Goal: Transaction & Acquisition: Book appointment/travel/reservation

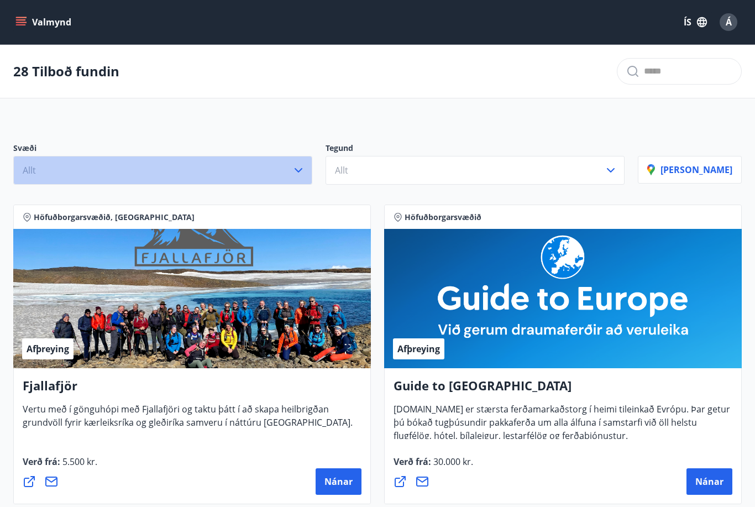
click at [301, 182] on button "Allt" at bounding box center [162, 170] width 299 height 29
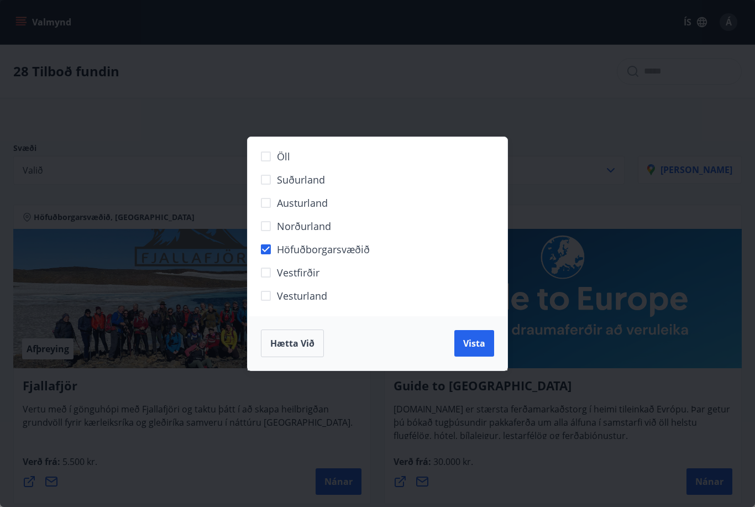
click at [465, 342] on span "Vista" at bounding box center [474, 343] width 22 height 12
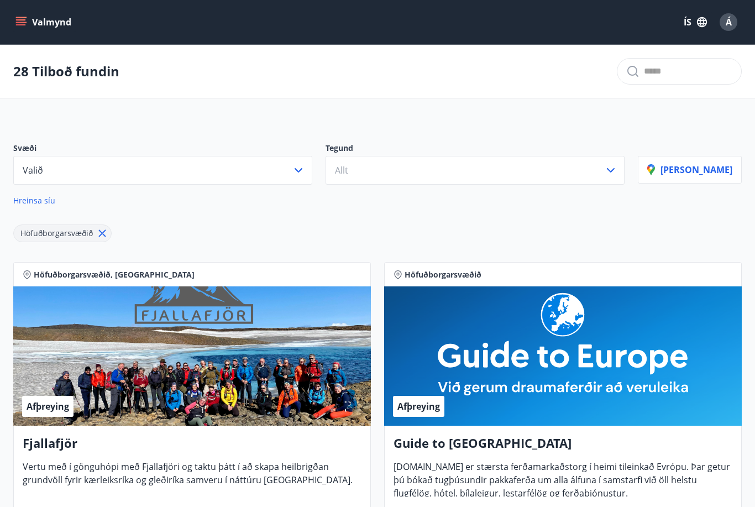
click at [512, 177] on button "Allt" at bounding box center [475, 170] width 299 height 29
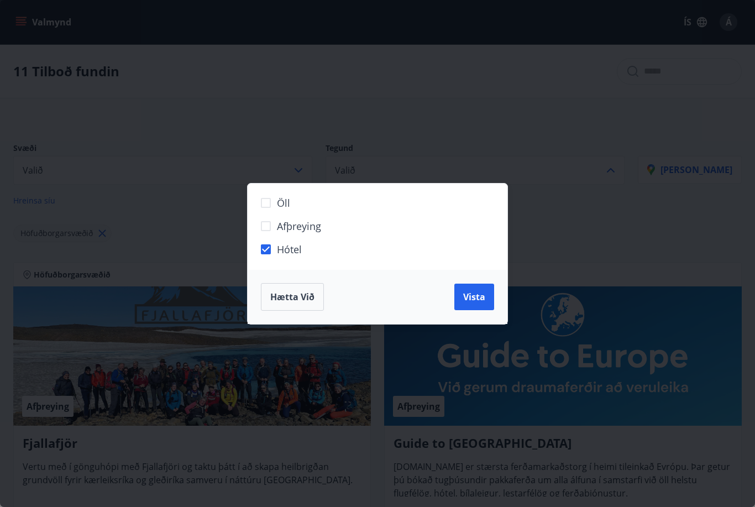
click at [486, 299] on button "Vista" at bounding box center [474, 297] width 40 height 27
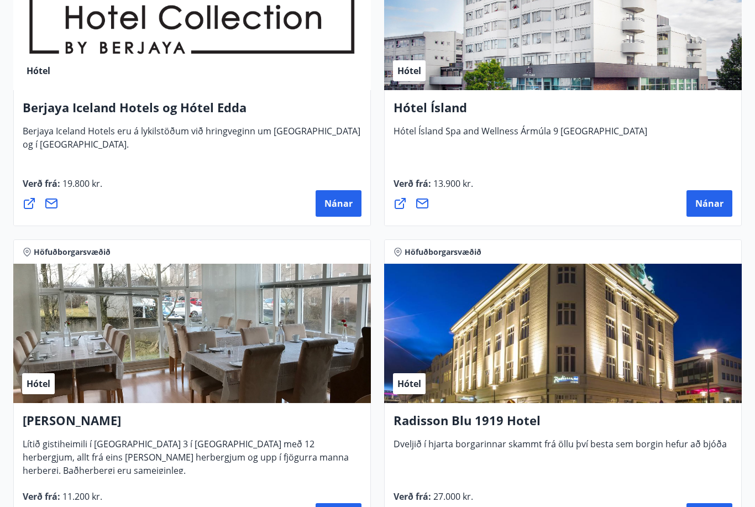
scroll to position [649, 0]
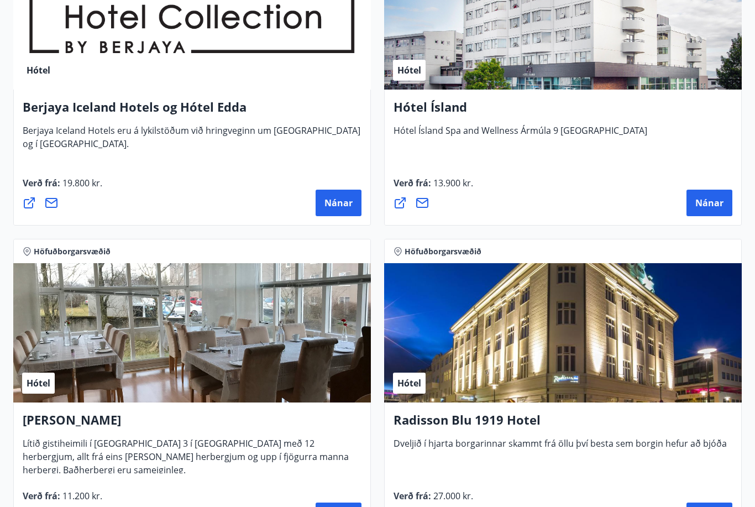
click at [103, 432] on h4 "[PERSON_NAME]" at bounding box center [192, 423] width 339 height 25
click at [101, 420] on h4 "[PERSON_NAME]" at bounding box center [192, 423] width 339 height 25
click at [129, 365] on div "Hótel" at bounding box center [192, 332] width 358 height 139
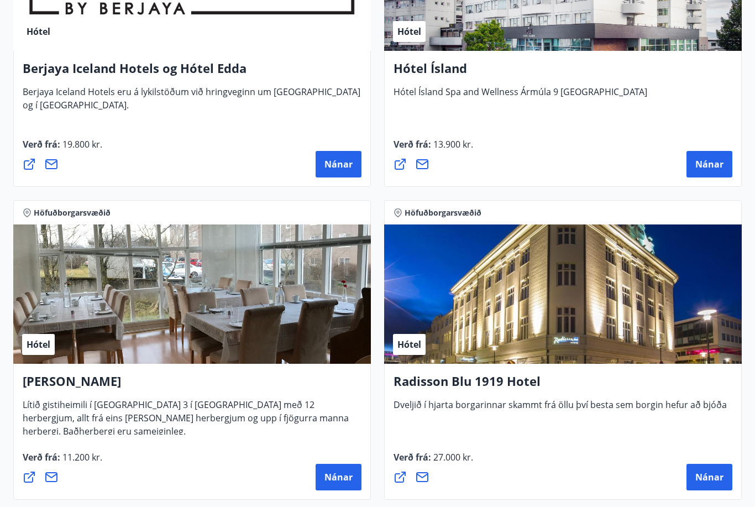
scroll to position [750, 0]
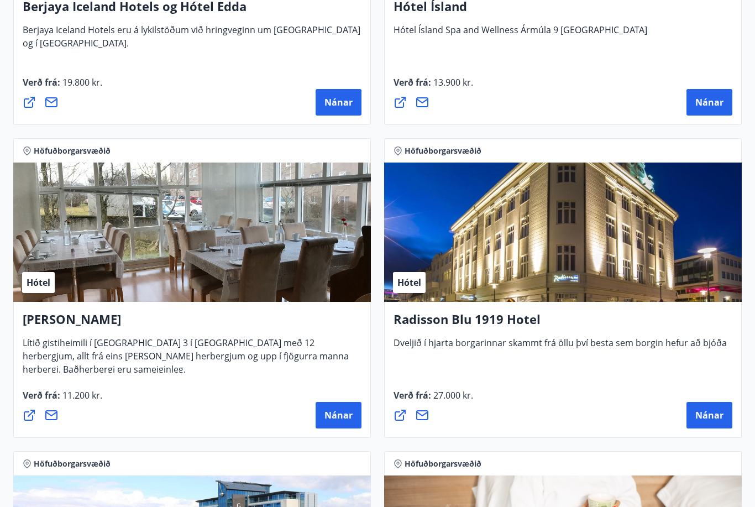
click at [326, 424] on button "Nánar" at bounding box center [339, 415] width 46 height 27
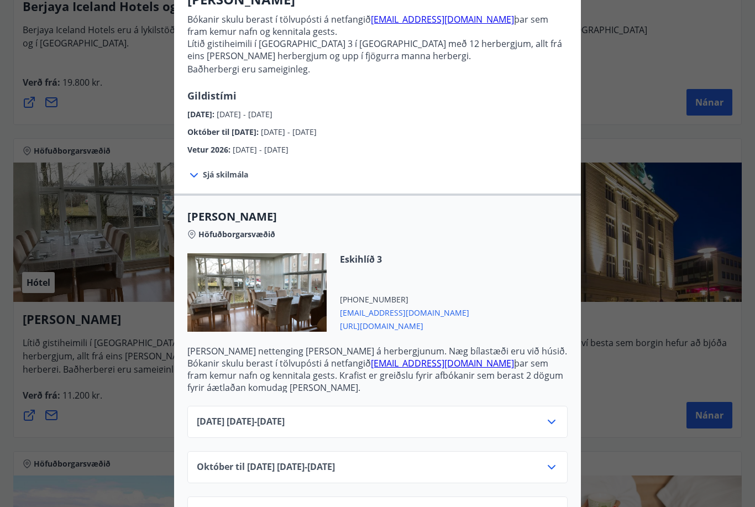
scroll to position [107, 0]
click at [542, 422] on div "[DATE] [DATE] - [DATE]" at bounding box center [378, 427] width 362 height 22
click at [555, 414] on div "[DATE] [DATE] - [DATE]" at bounding box center [377, 422] width 380 height 32
click at [548, 423] on icon at bounding box center [551, 422] width 13 height 13
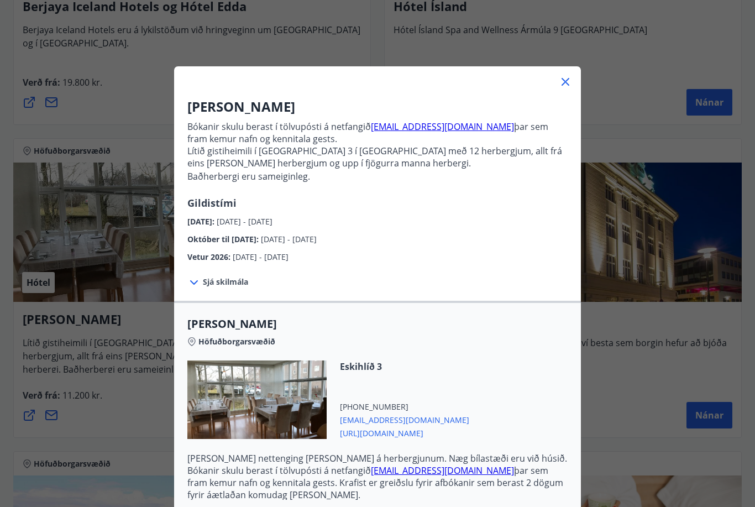
scroll to position [0, 0]
click at [552, 88] on div at bounding box center [377, 77] width 407 height 22
click at [560, 88] on div at bounding box center [377, 77] width 407 height 22
click at [567, 86] on icon at bounding box center [565, 81] width 13 height 13
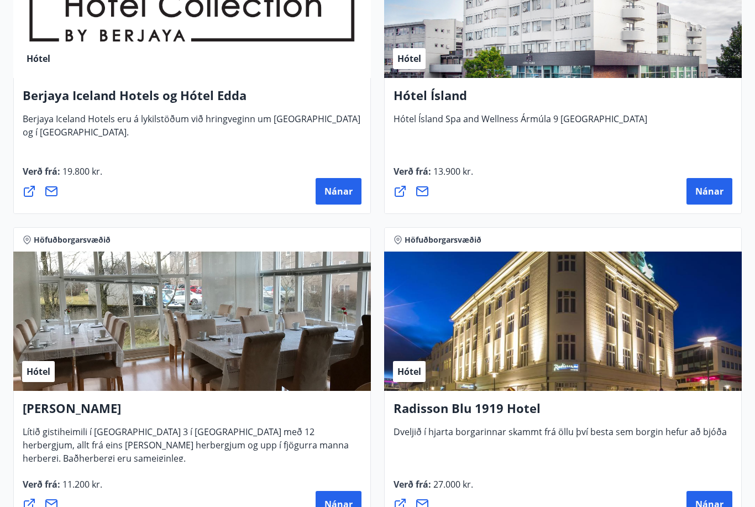
scroll to position [669, 0]
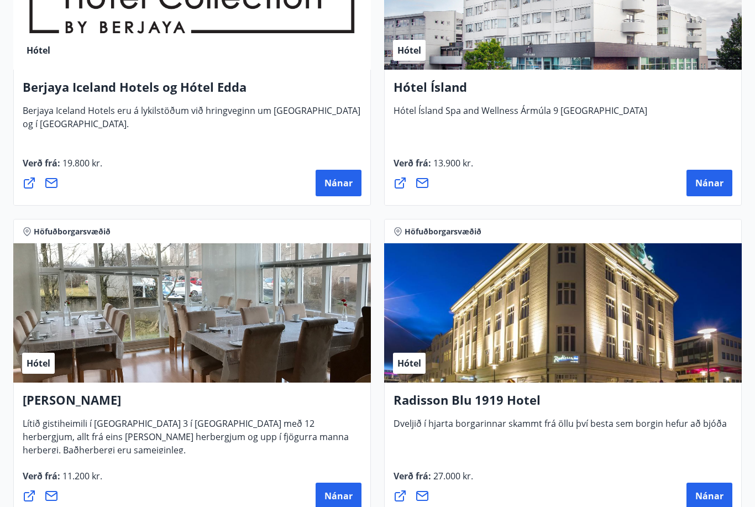
click at [93, 409] on h4 "[PERSON_NAME]" at bounding box center [192, 403] width 339 height 25
click at [111, 390] on div "Alba gistiheimili Lítið gistiheimili í [GEOGRAPHIC_DATA] 3 í [GEOGRAPHIC_DATA] …" at bounding box center [192, 451] width 358 height 136
click at [197, 339] on div "Hótel" at bounding box center [192, 312] width 358 height 139
click at [102, 408] on h4 "[PERSON_NAME]" at bounding box center [192, 403] width 339 height 25
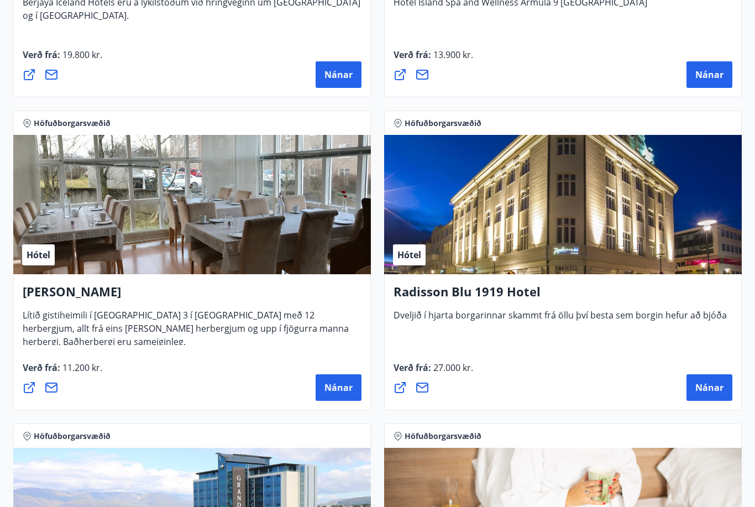
click at [340, 386] on span "Nánar" at bounding box center [339, 388] width 28 height 12
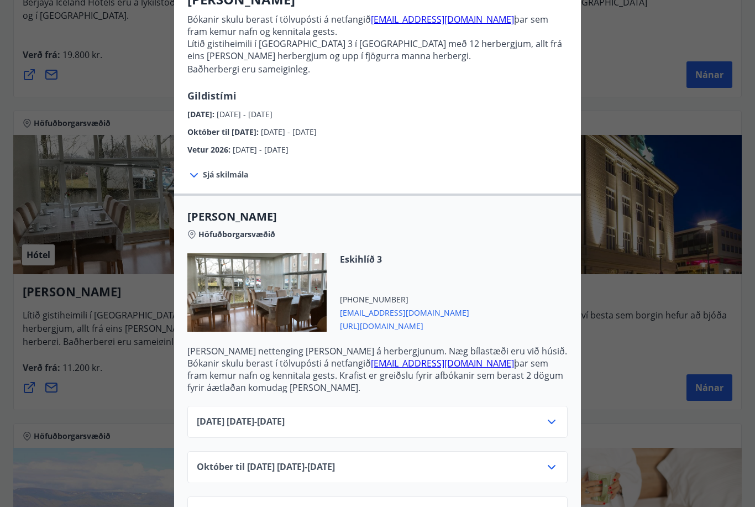
scroll to position [107, 0]
click at [201, 181] on div at bounding box center [194, 175] width 15 height 14
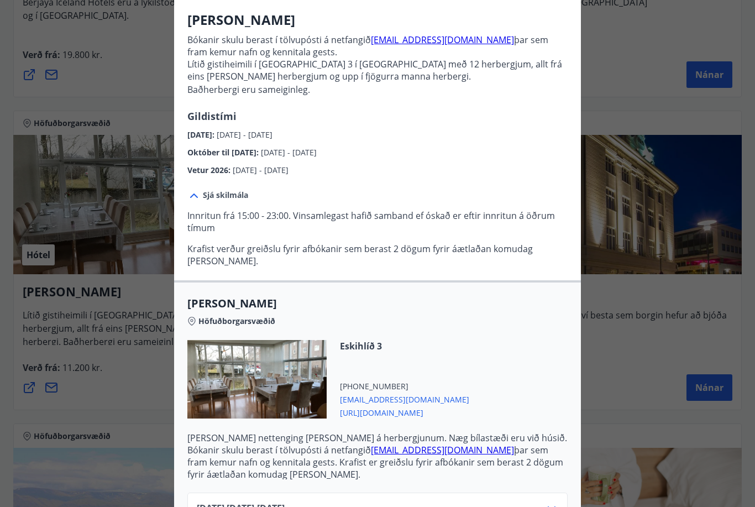
scroll to position [91, 0]
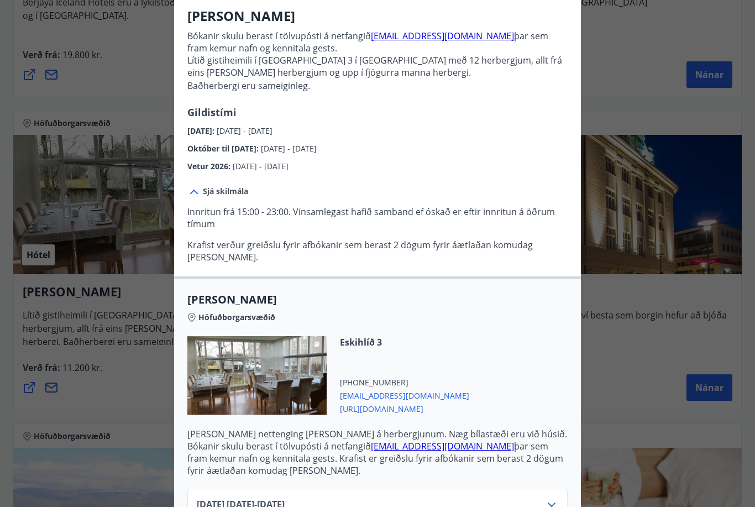
click at [196, 196] on icon at bounding box center [193, 191] width 13 height 13
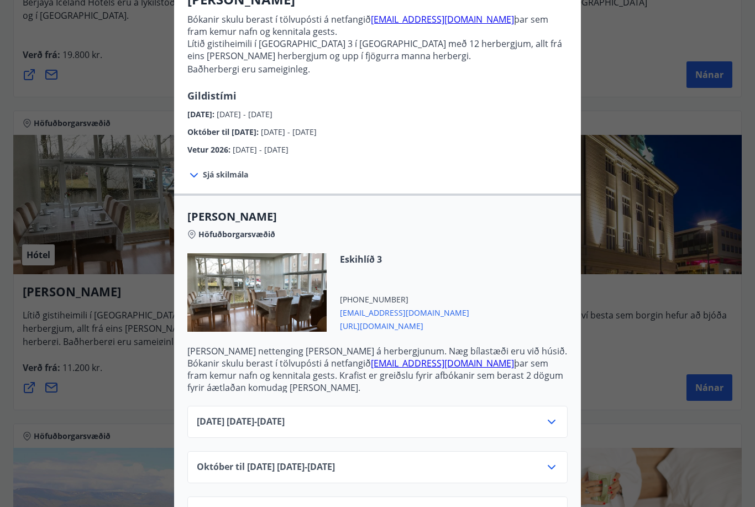
scroll to position [107, 0]
click at [565, 464] on div "Október til [DATE][PHONE_NUMBER][DATE] - [DATE]" at bounding box center [377, 468] width 380 height 32
click at [557, 464] on icon at bounding box center [551, 467] width 13 height 13
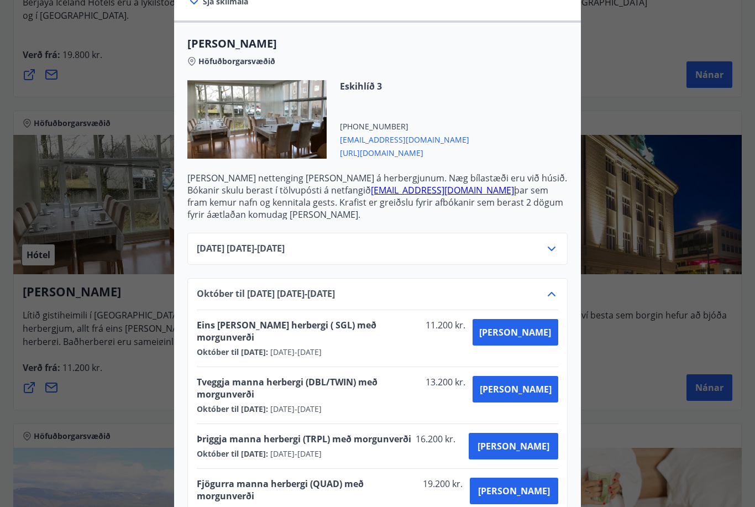
scroll to position [281, 0]
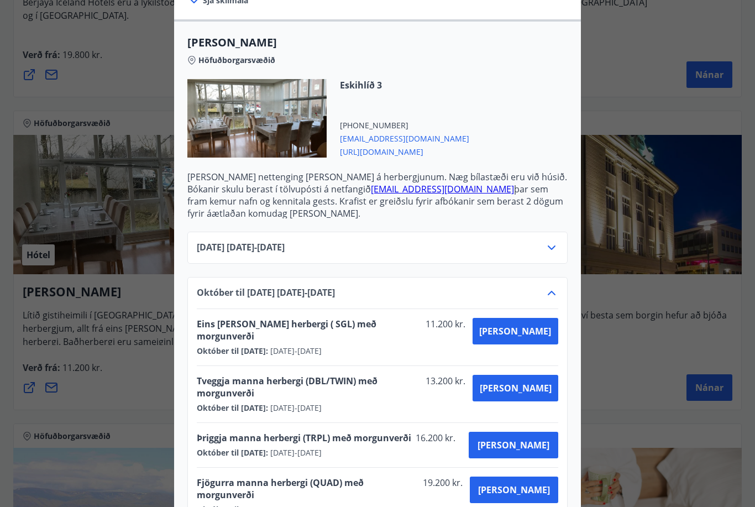
click at [549, 292] on icon at bounding box center [551, 292] width 13 height 13
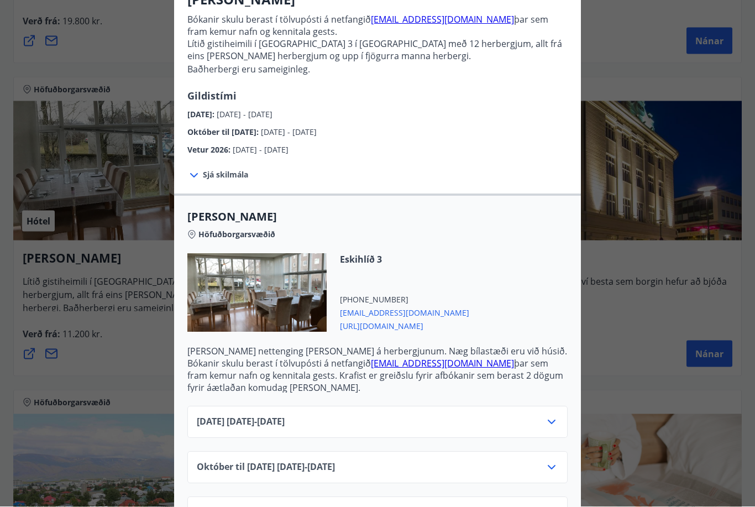
scroll to position [827, 0]
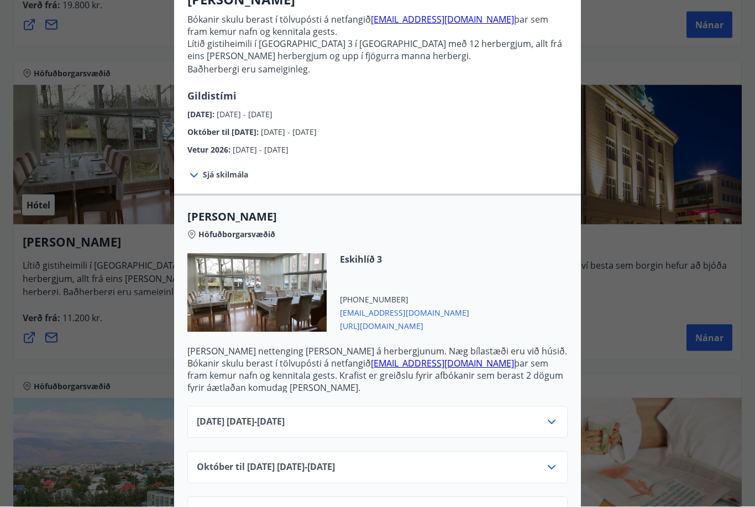
click at [557, 506] on icon at bounding box center [551, 512] width 13 height 13
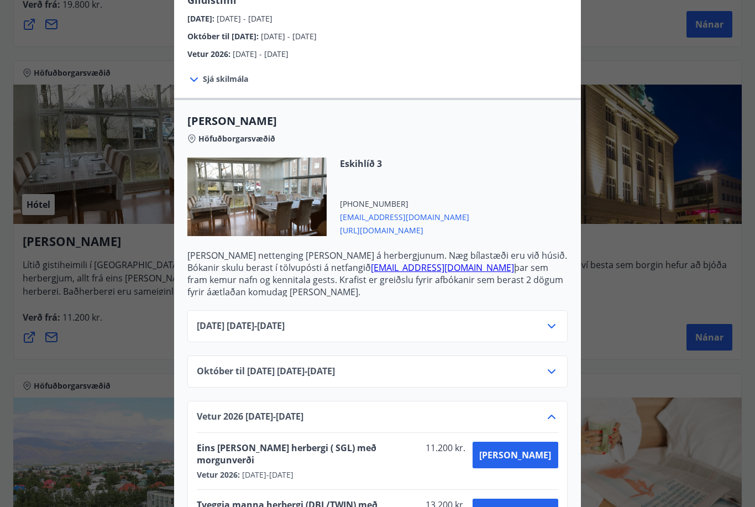
scroll to position [199, 0]
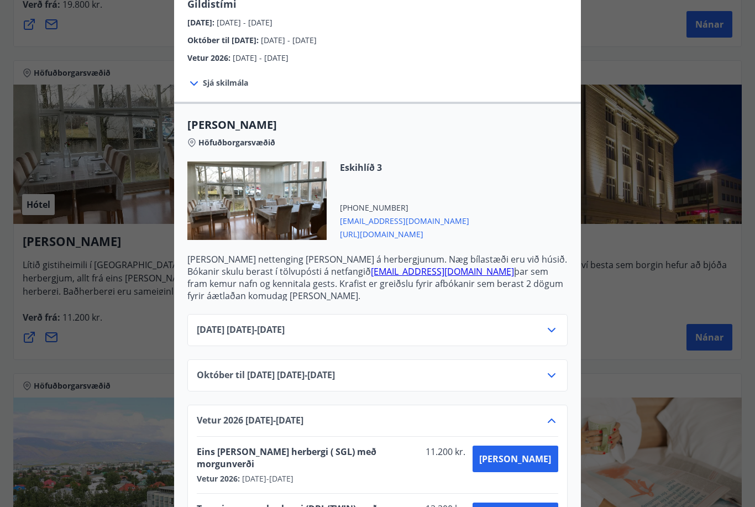
click at [549, 318] on div "[DATE] [DATE] - [DATE]" at bounding box center [377, 330] width 380 height 32
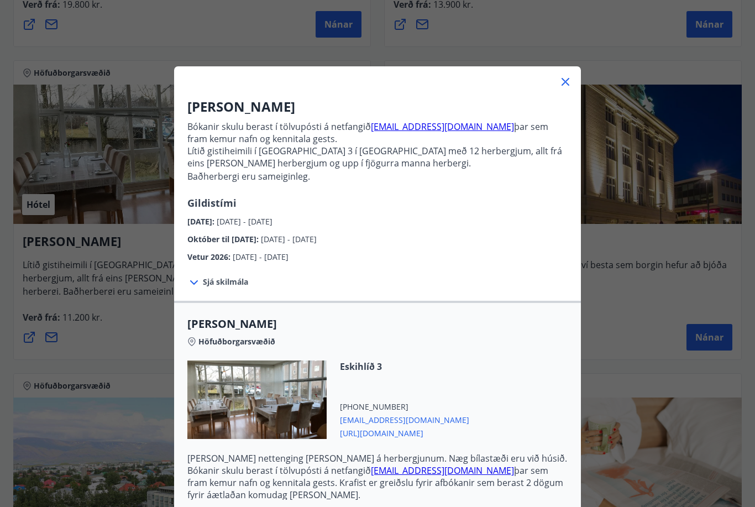
scroll to position [0, 0]
click at [572, 77] on icon at bounding box center [565, 81] width 13 height 13
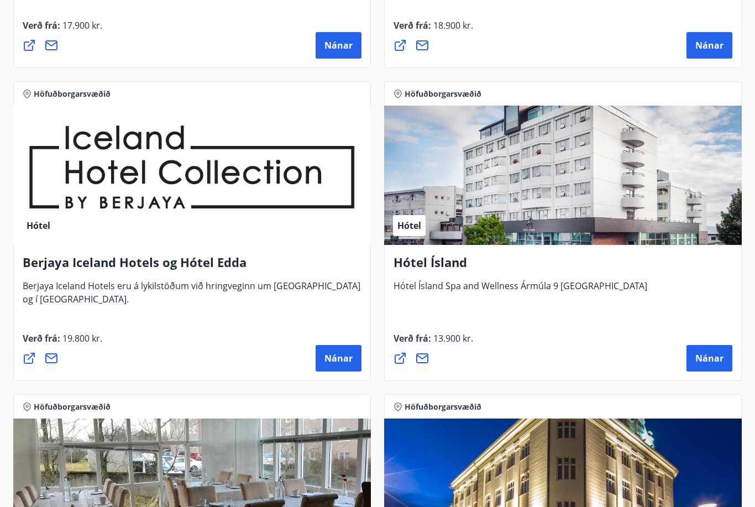
scroll to position [493, 0]
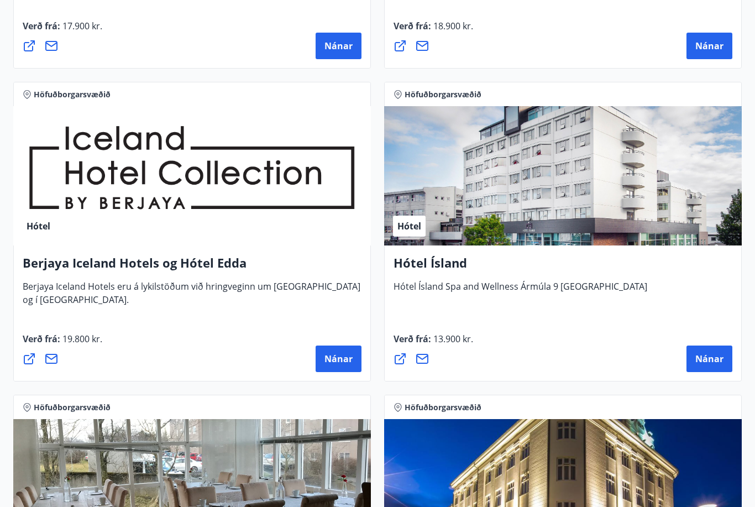
click at [715, 370] on button "Nánar" at bounding box center [710, 359] width 46 height 27
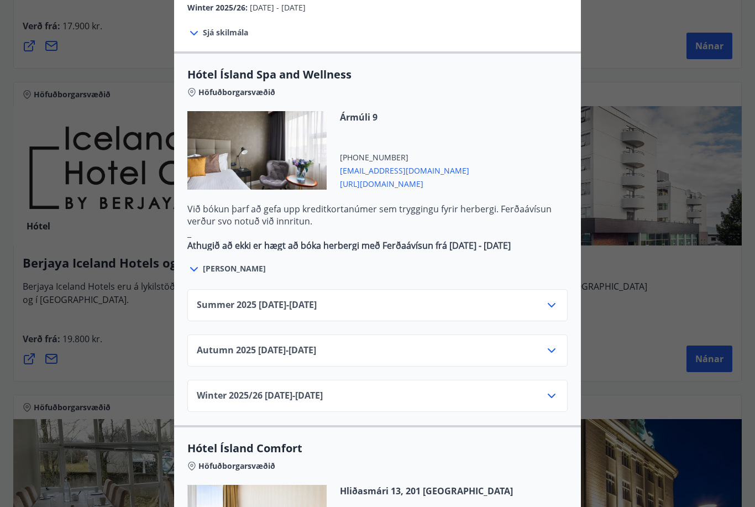
scroll to position [585, 0]
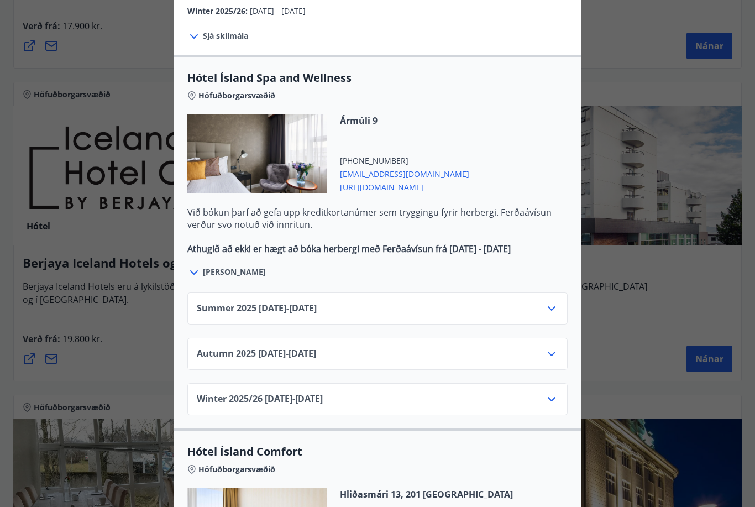
click at [208, 279] on div "Summer [PHONE_NUMBER][DATE] - [DATE] Autumn [PHONE_NUMBER][DATE] - [DATE] Winte…" at bounding box center [377, 347] width 407 height 136
click at [197, 266] on icon at bounding box center [193, 272] width 13 height 13
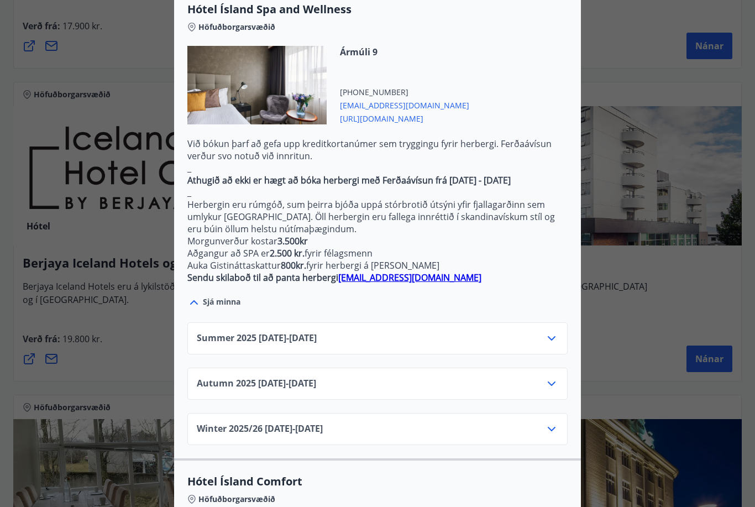
scroll to position [660, 0]
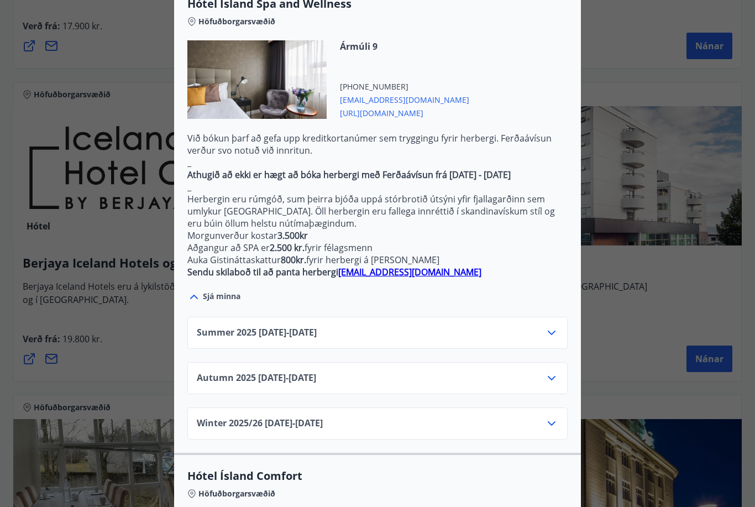
click at [553, 326] on icon at bounding box center [551, 332] width 13 height 13
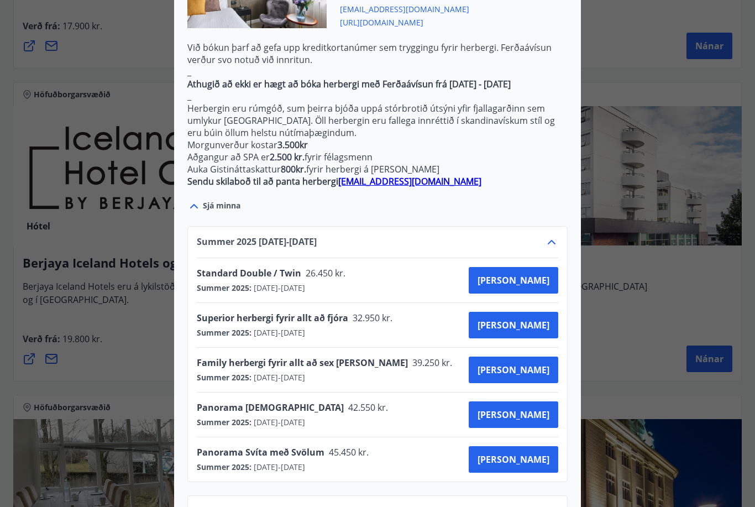
scroll to position [757, 0]
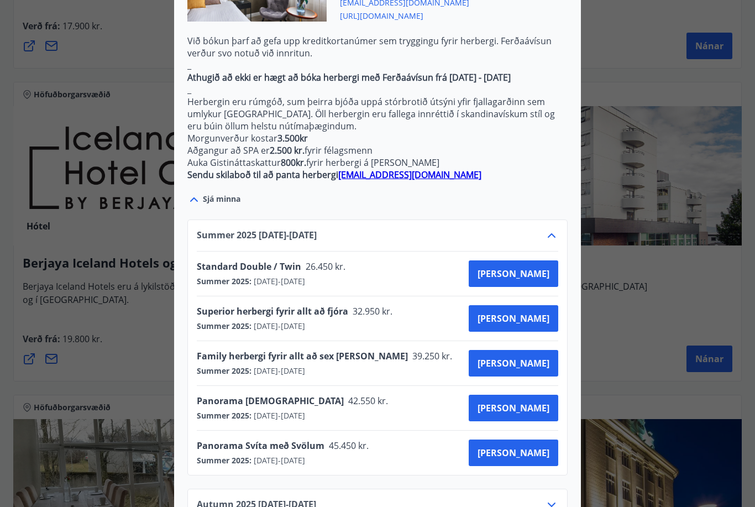
click at [322, 229] on div "Summer [PHONE_NUMBER][DATE] - [DATE]" at bounding box center [378, 240] width 362 height 22
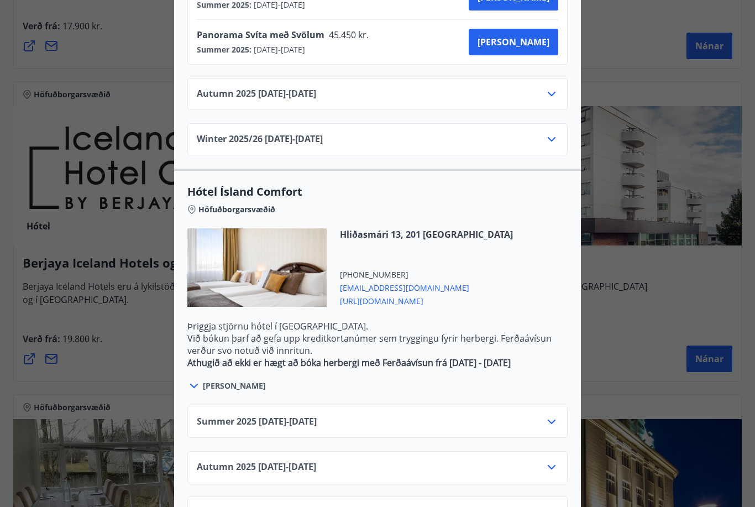
scroll to position [1166, 0]
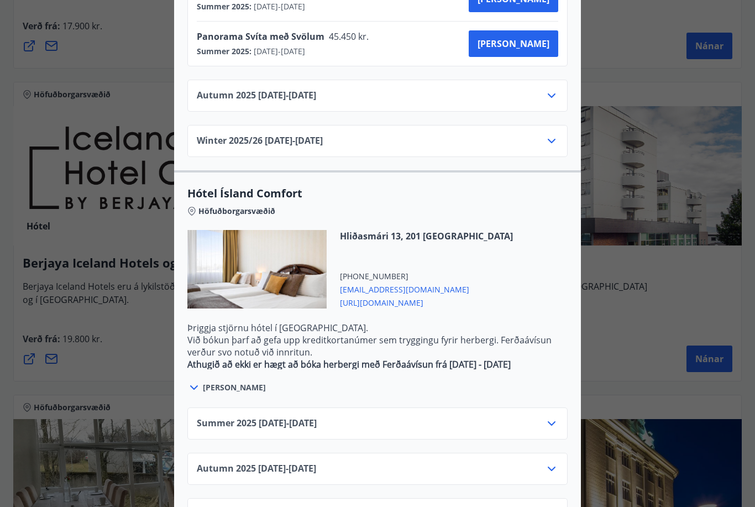
click at [427, 417] on div "Summer [PHONE_NUMBER][DATE] - [DATE]" at bounding box center [378, 428] width 362 height 22
click at [536, 417] on div "Summer [PHONE_NUMBER][DATE] - [DATE]" at bounding box center [378, 428] width 362 height 22
click at [545, 417] on icon at bounding box center [551, 423] width 13 height 13
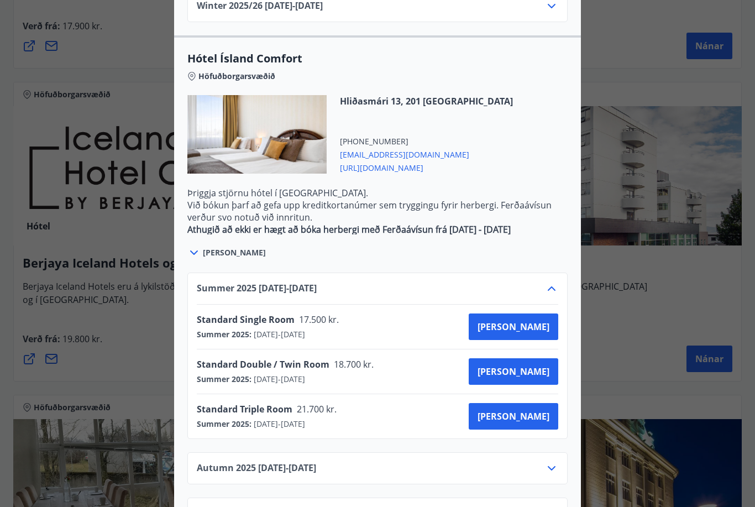
scroll to position [1300, 0]
click at [453, 359] on div "Standard Double / Twin Room 18.700 kr. Summer 2025 : [DATE] - [DATE] [GEOGRAPHI…" at bounding box center [378, 372] width 362 height 27
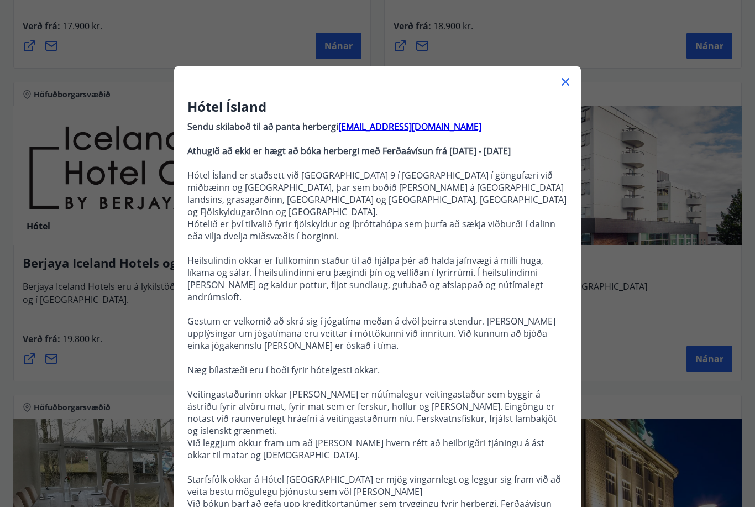
scroll to position [0, 0]
click at [571, 80] on icon at bounding box center [565, 81] width 13 height 13
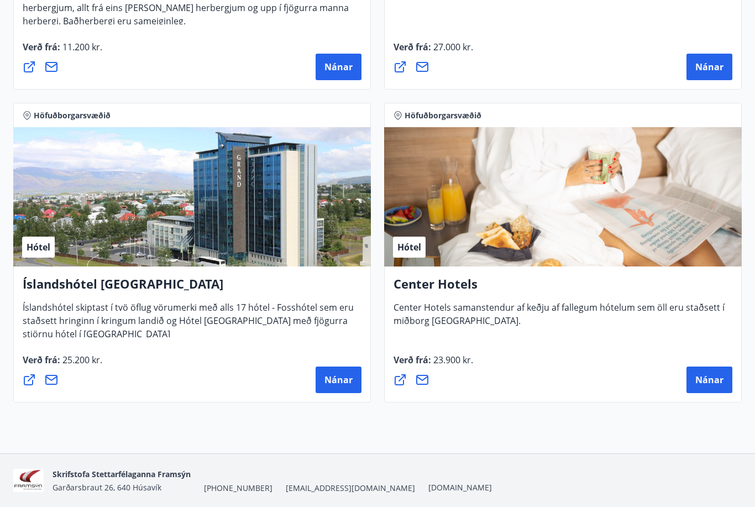
scroll to position [1097, 0]
click at [349, 385] on span "Nánar" at bounding box center [339, 380] width 28 height 12
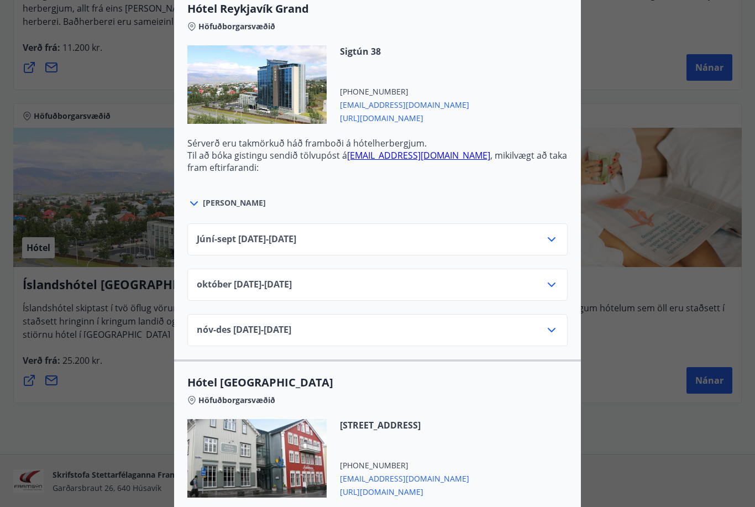
scroll to position [419, 0]
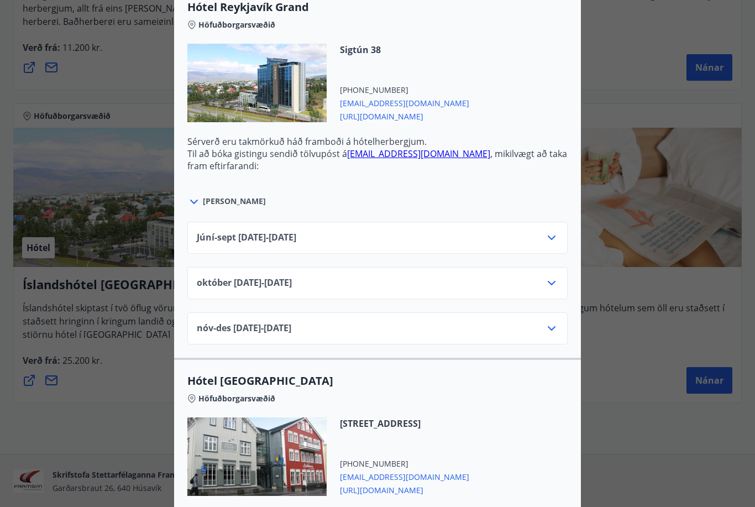
click at [546, 241] on icon at bounding box center [551, 237] width 13 height 13
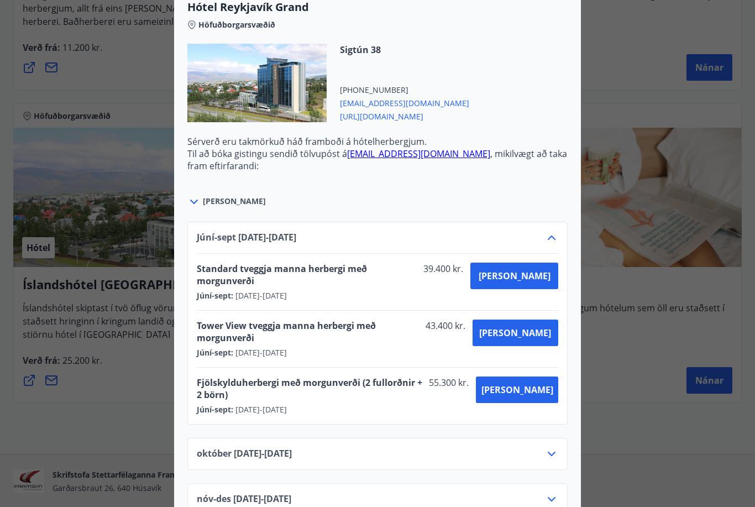
click at [548, 244] on icon at bounding box center [551, 237] width 13 height 13
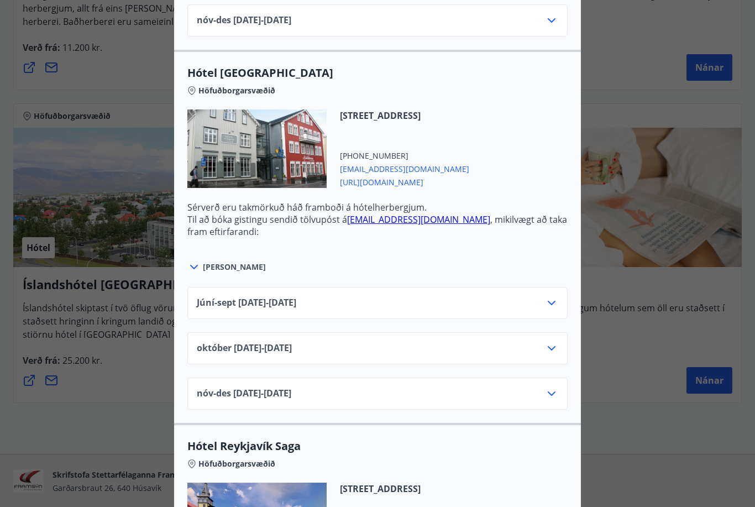
scroll to position [727, 0]
click at [515, 304] on div "Júní-[DATE]06.25 - [DATE]" at bounding box center [378, 307] width 362 height 22
click at [541, 306] on div "Júní-[DATE]06.25 - [DATE]" at bounding box center [378, 307] width 362 height 22
click at [557, 296] on icon at bounding box center [551, 302] width 13 height 13
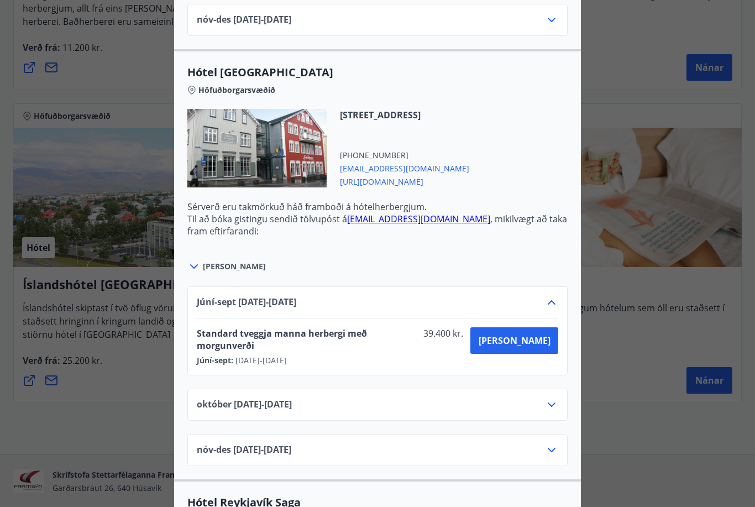
click at [552, 286] on div "Júní-[DATE]06.25 - [DATE] Standard tveggja manna herbergi með morgunverði 39.40…" at bounding box center [377, 369] width 407 height 193
click at [557, 306] on icon at bounding box center [551, 302] width 13 height 13
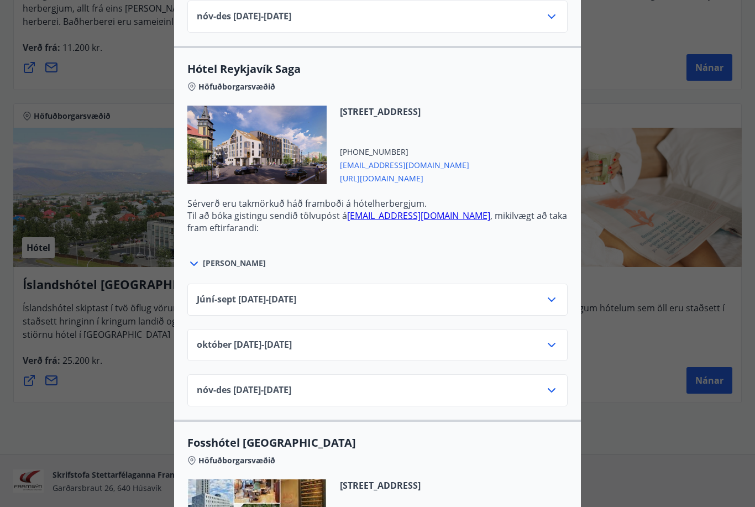
scroll to position [1105, 0]
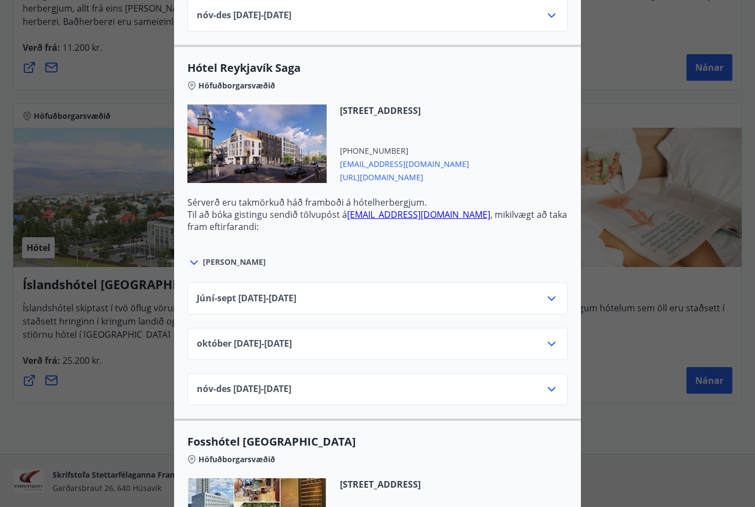
click at [541, 294] on div "Júní-[DATE]06.25 - [DATE]" at bounding box center [378, 303] width 362 height 22
click at [552, 296] on icon at bounding box center [551, 298] width 13 height 13
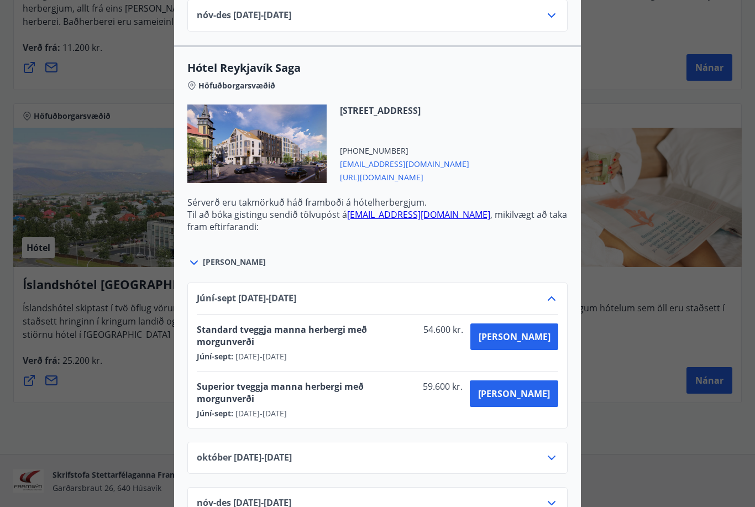
click at [553, 296] on icon at bounding box center [551, 298] width 13 height 13
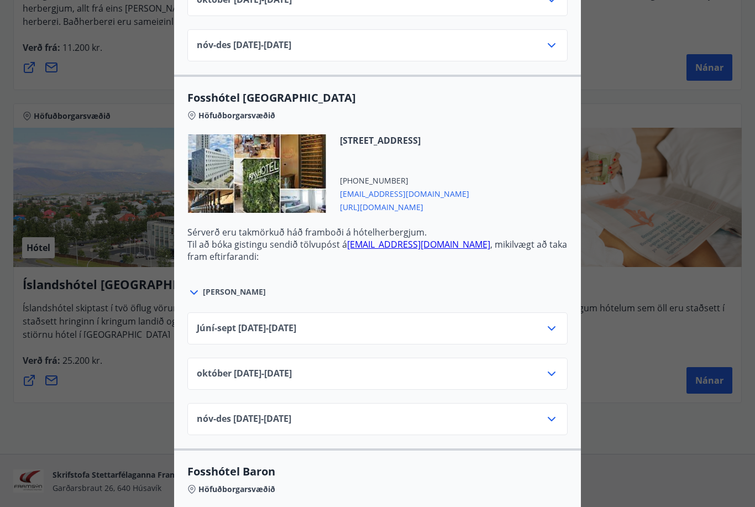
scroll to position [1450, 0]
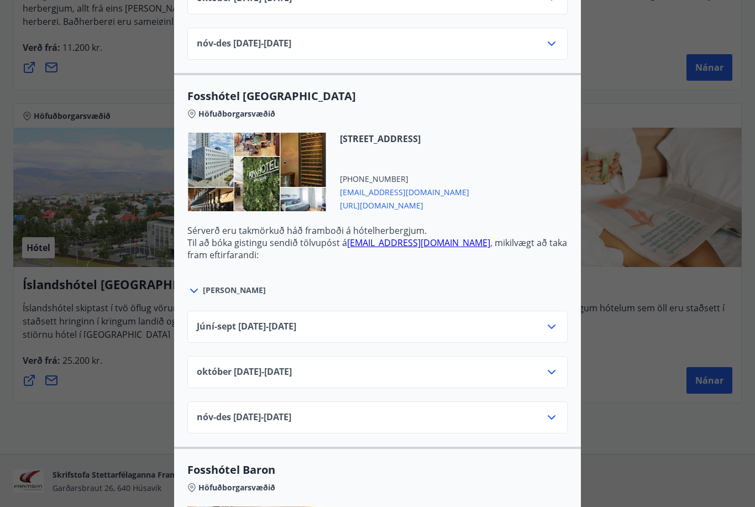
click at [546, 332] on icon at bounding box center [551, 326] width 13 height 13
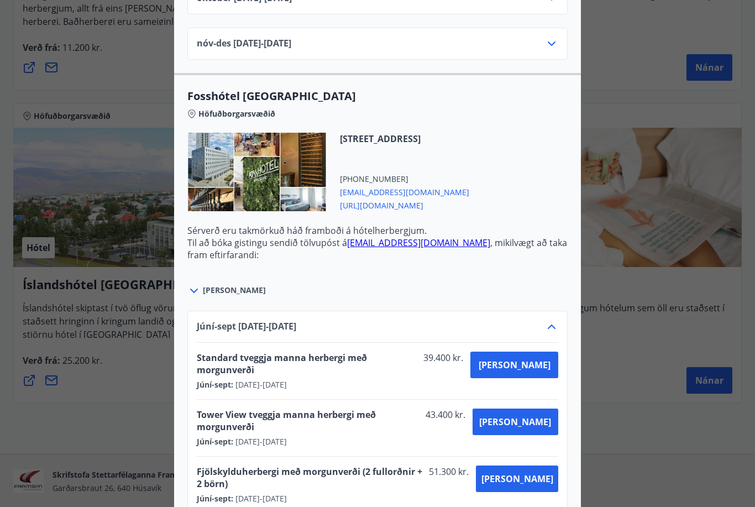
click at [548, 324] on icon at bounding box center [551, 326] width 13 height 13
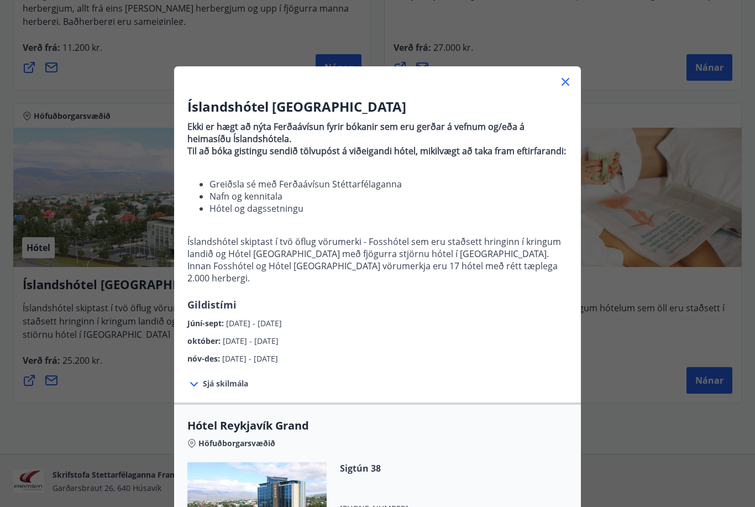
scroll to position [0, 0]
click at [569, 83] on icon at bounding box center [565, 81] width 13 height 13
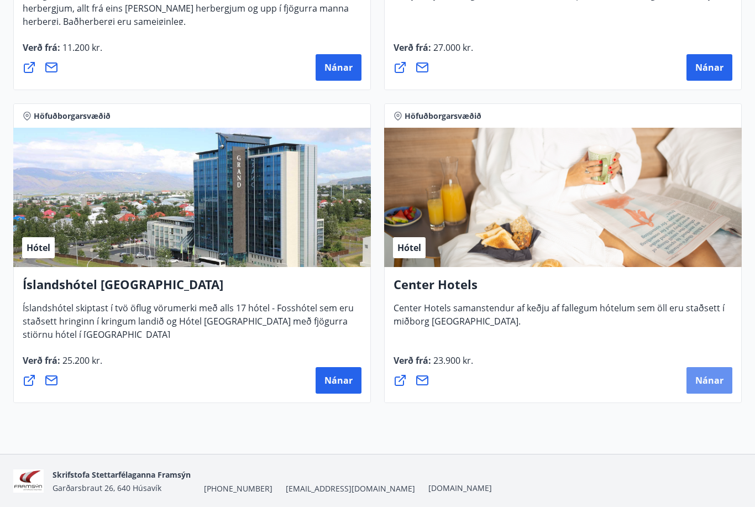
click at [714, 389] on button "Nánar" at bounding box center [710, 380] width 46 height 27
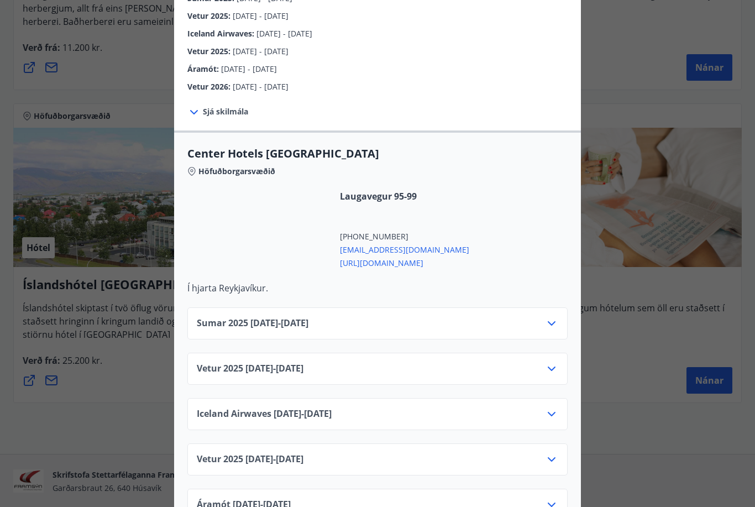
scroll to position [291, 0]
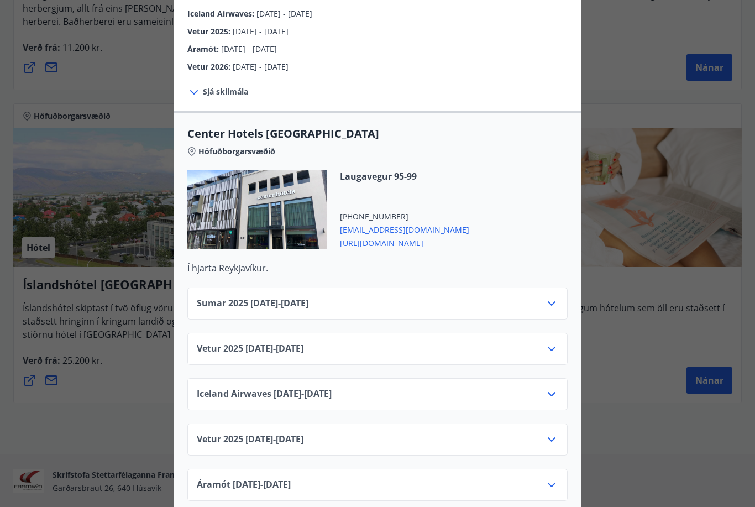
click at [539, 299] on div "Sumar [PHONE_NUMBER][DATE] - [DATE]" at bounding box center [378, 308] width 362 height 22
click at [553, 297] on icon at bounding box center [551, 303] width 13 height 13
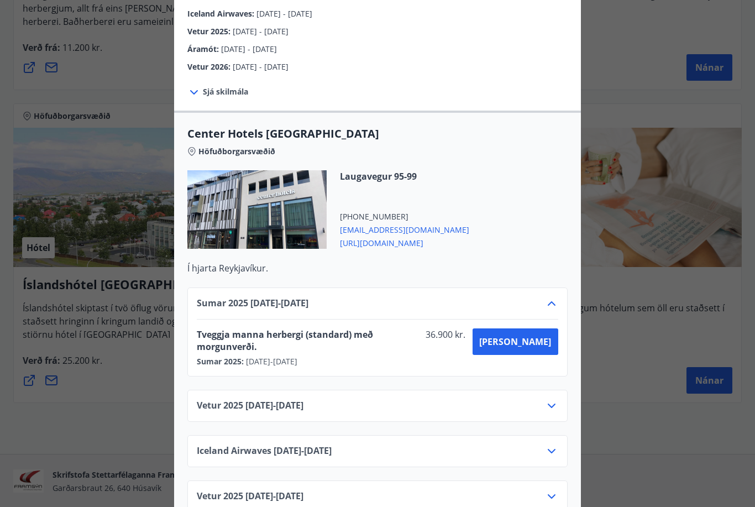
click at [551, 301] on icon at bounding box center [552, 303] width 8 height 4
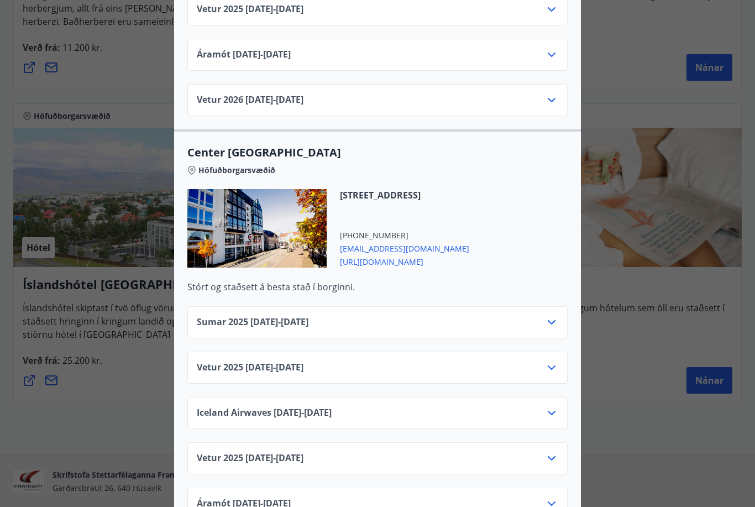
scroll to position [721, 0]
click at [541, 315] on div "Sumar [PHONE_NUMBER][DATE] - [DATE]" at bounding box center [378, 326] width 362 height 22
click at [548, 315] on icon at bounding box center [551, 321] width 13 height 13
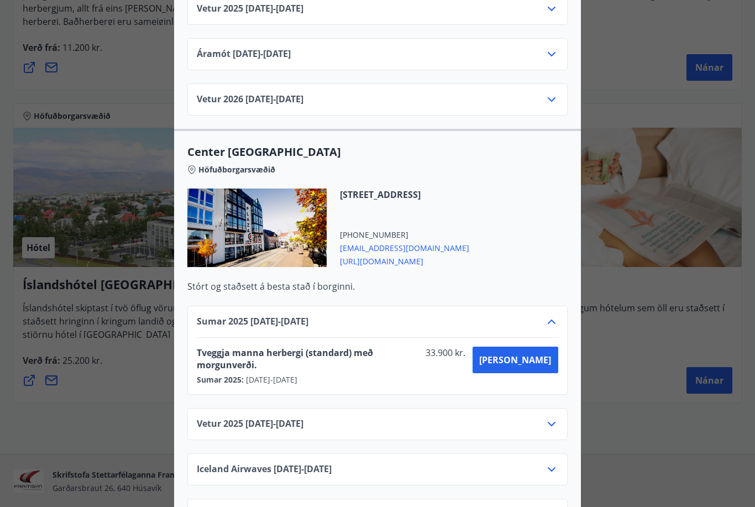
click at [551, 315] on icon at bounding box center [551, 321] width 13 height 13
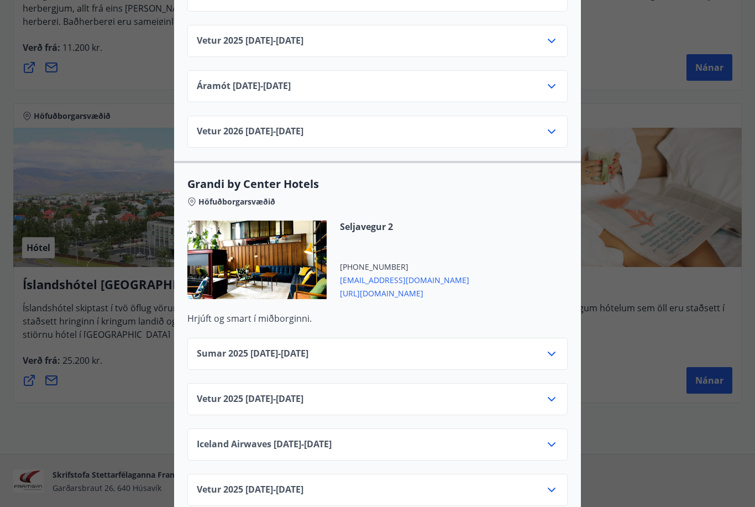
scroll to position [1171, 0]
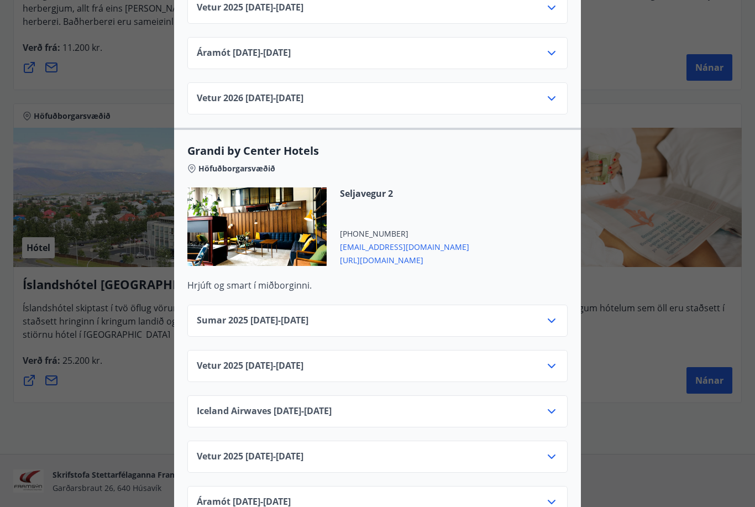
click at [534, 318] on div "Sumar [PHONE_NUMBER][DATE] - [DATE]" at bounding box center [378, 325] width 362 height 22
click at [555, 314] on icon at bounding box center [551, 320] width 13 height 13
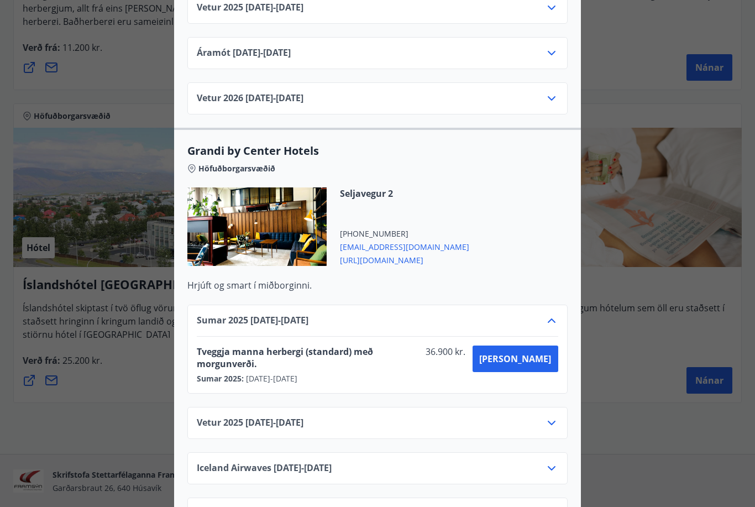
click at [551, 318] on icon at bounding box center [552, 320] width 8 height 4
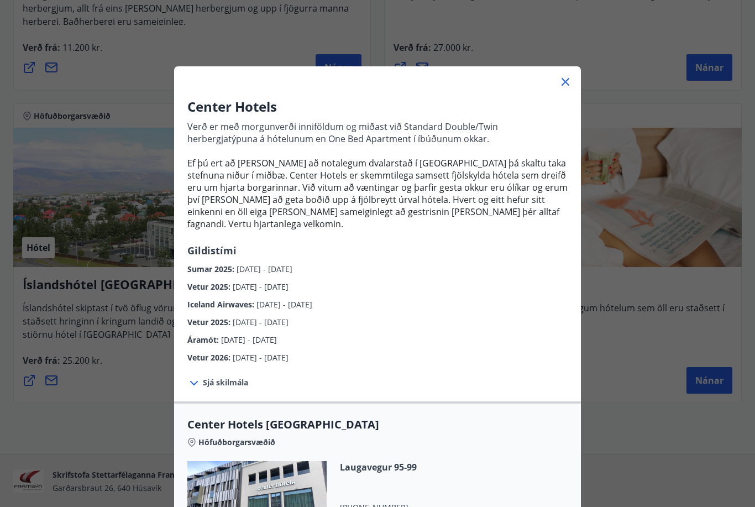
scroll to position [0, 0]
click at [572, 80] on icon at bounding box center [565, 81] width 13 height 13
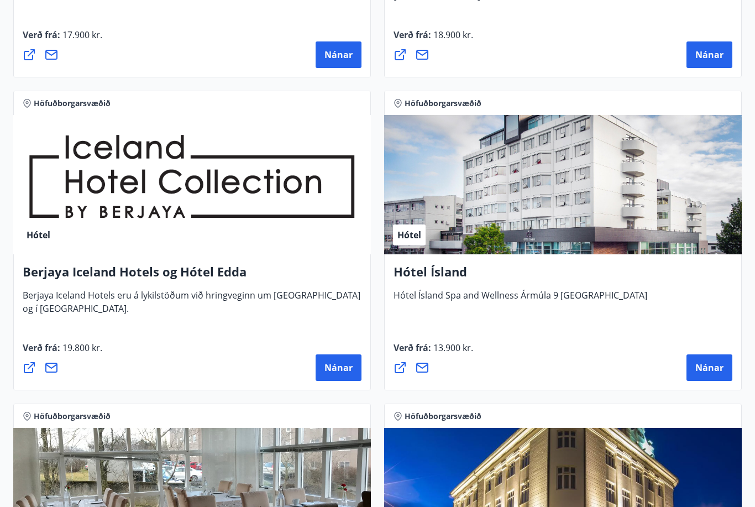
scroll to position [485, 0]
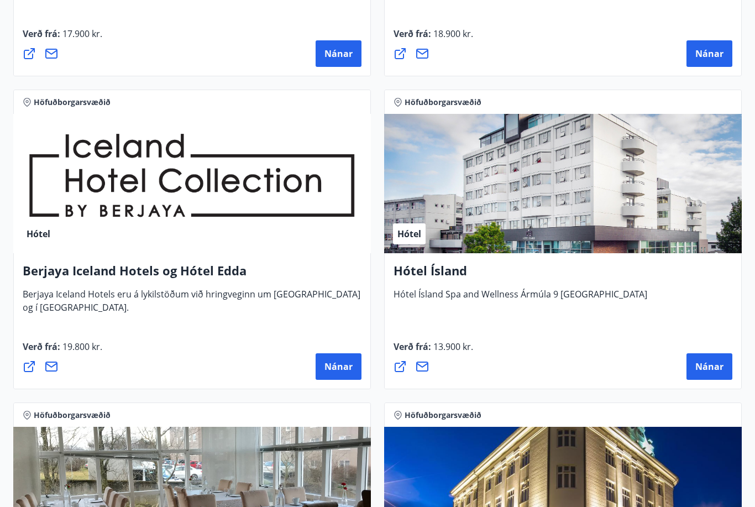
click at [350, 373] on button "Nánar" at bounding box center [339, 366] width 46 height 27
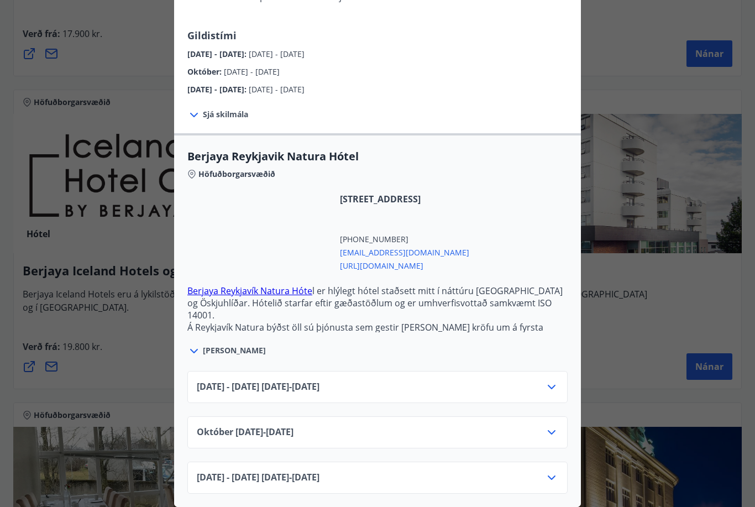
scroll to position [166, 0]
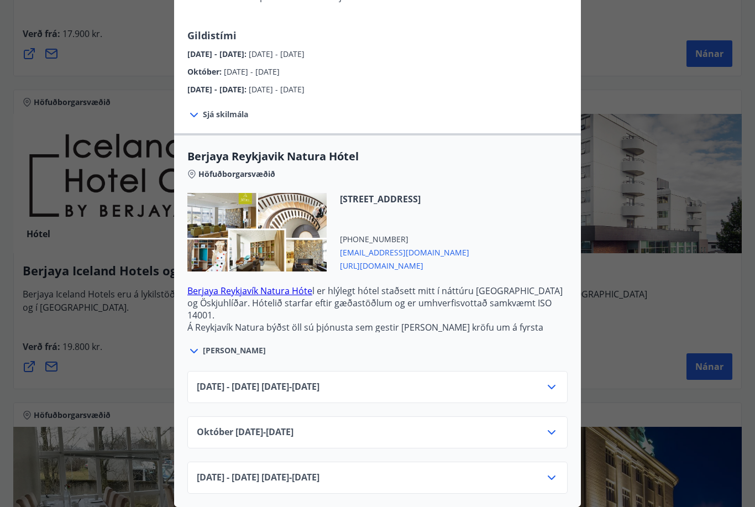
click at [532, 396] on div "[DATE] - [DATE] [DATE] - [DATE]" at bounding box center [378, 391] width 362 height 22
click at [531, 393] on div "[DATE] - [DATE] [DATE] - [DATE]" at bounding box center [378, 391] width 362 height 22
click at [547, 387] on icon at bounding box center [551, 386] width 13 height 13
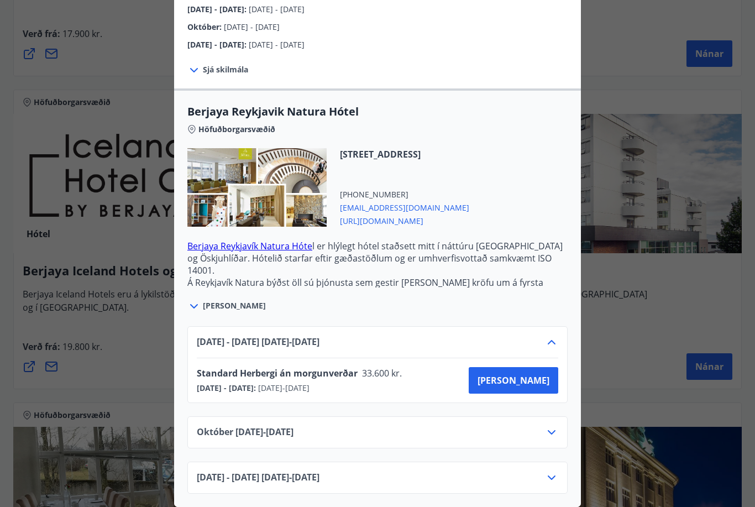
click at [552, 348] on icon at bounding box center [551, 342] width 13 height 13
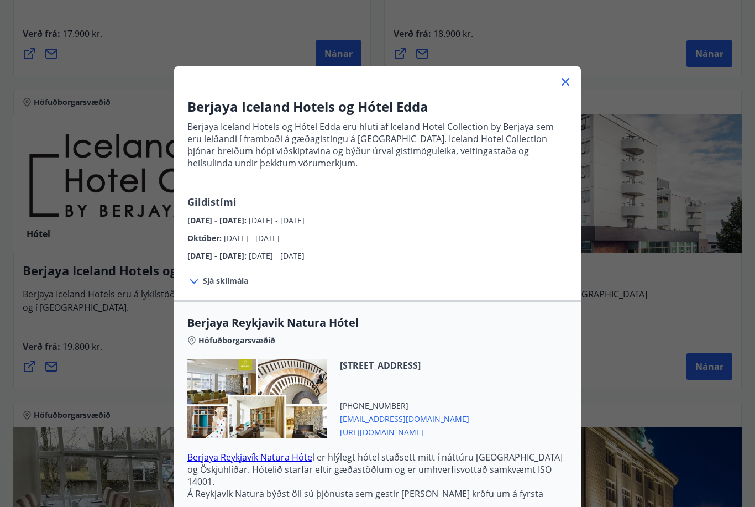
scroll to position [0, 0]
click at [572, 82] on icon at bounding box center [565, 81] width 13 height 13
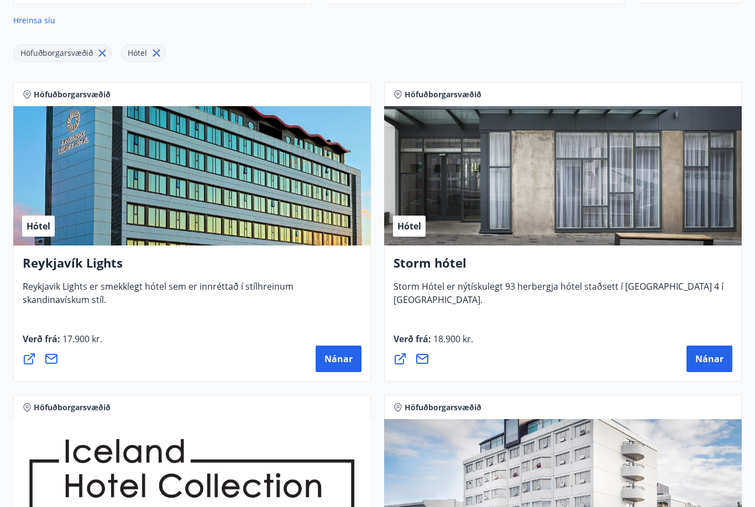
scroll to position [184, 0]
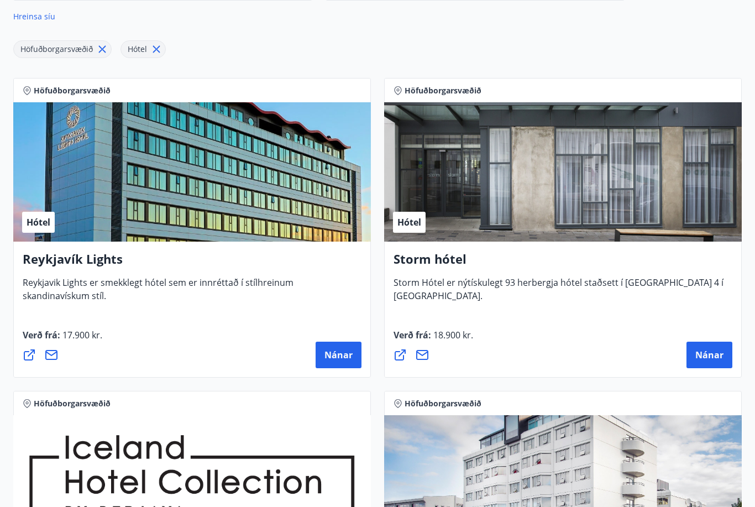
click at [696, 350] on span "Nánar" at bounding box center [709, 355] width 28 height 12
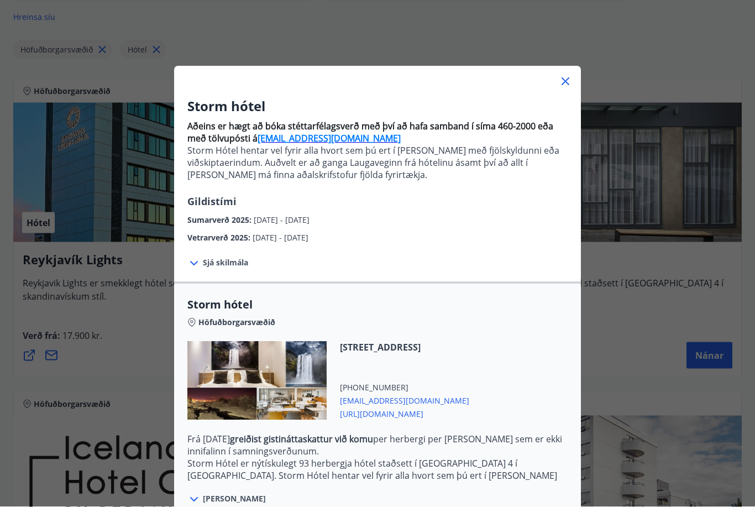
scroll to position [184, 0]
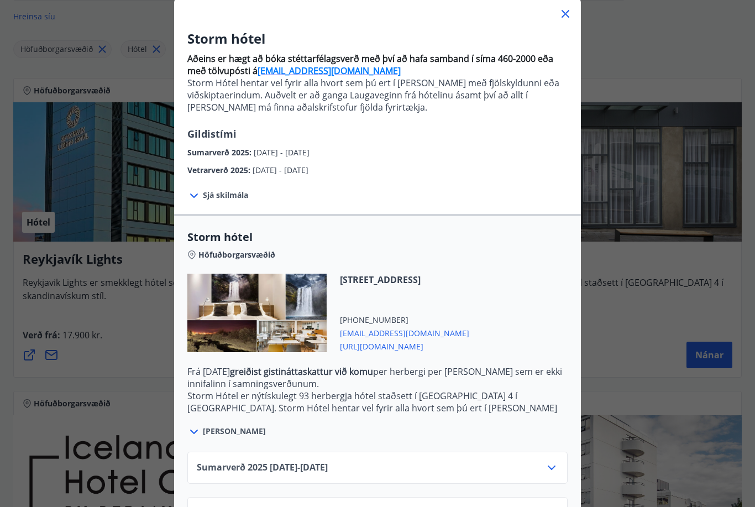
click at [550, 470] on icon at bounding box center [551, 467] width 13 height 13
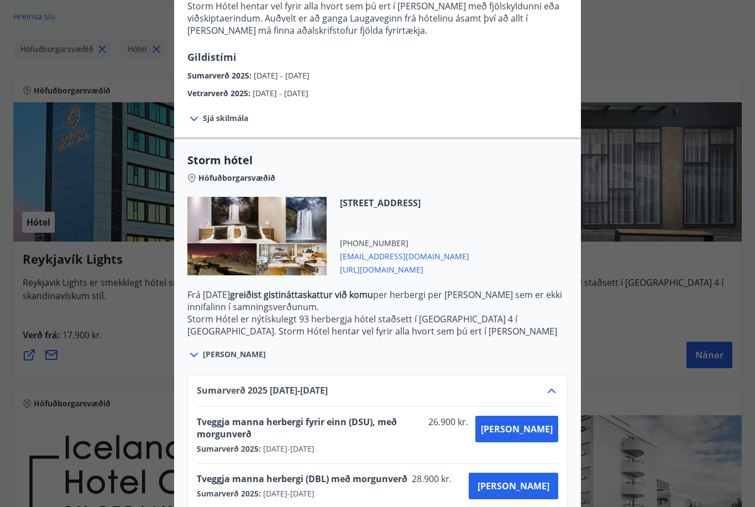
scroll to position [145, 0]
click at [543, 394] on div "Sumarverð [PHONE_NUMBER][DATE] - [DATE]" at bounding box center [378, 395] width 362 height 22
click at [546, 384] on icon at bounding box center [551, 390] width 13 height 13
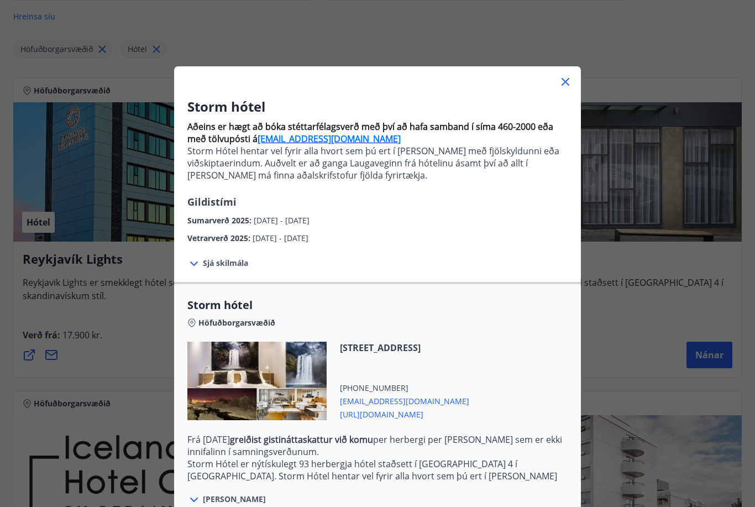
scroll to position [0, 0]
click at [562, 71] on div at bounding box center [377, 77] width 407 height 22
click at [568, 81] on icon at bounding box center [565, 81] width 13 height 13
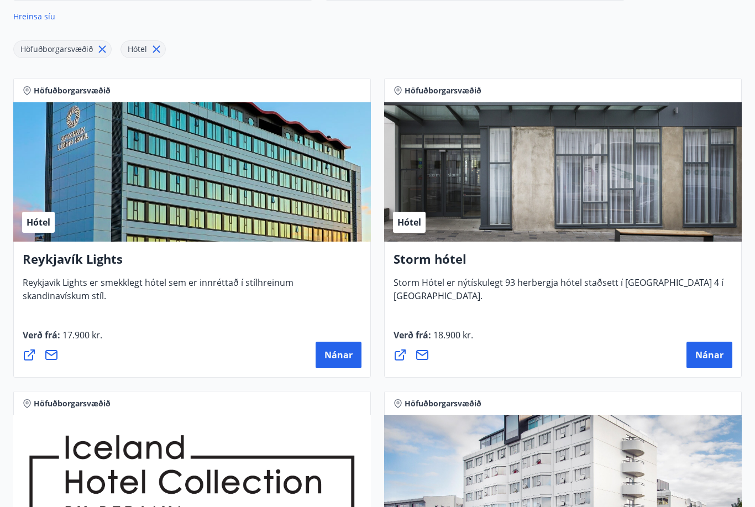
click at [341, 357] on span "Nánar" at bounding box center [339, 355] width 28 height 12
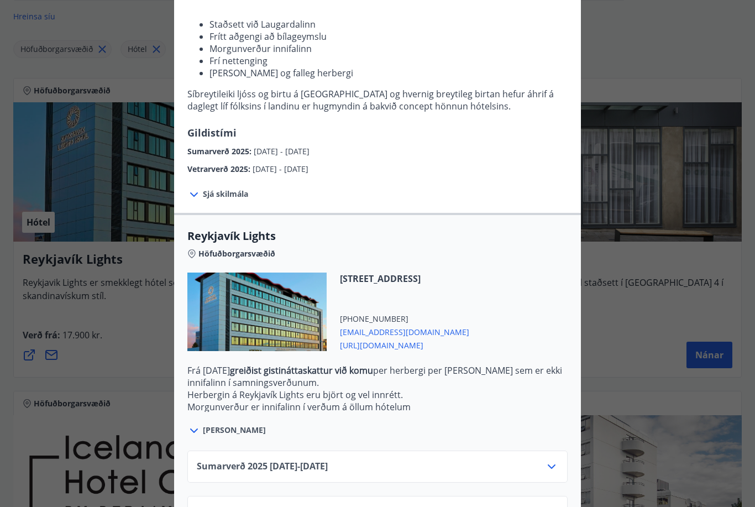
scroll to position [147, 0]
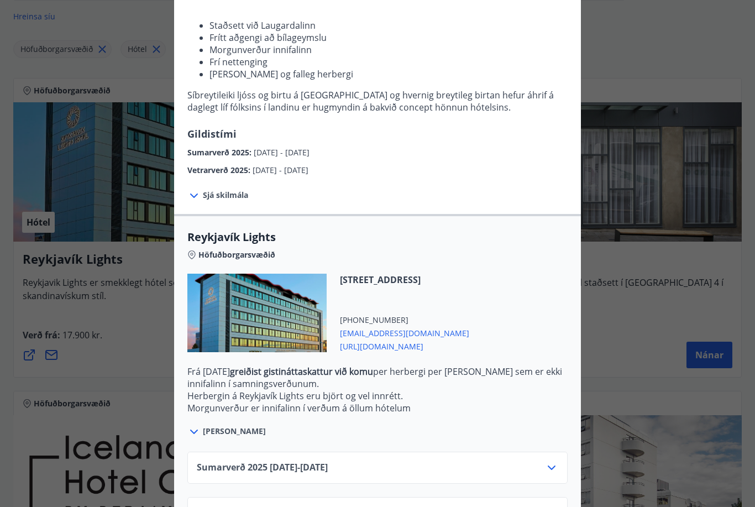
click at [551, 473] on icon at bounding box center [551, 467] width 13 height 13
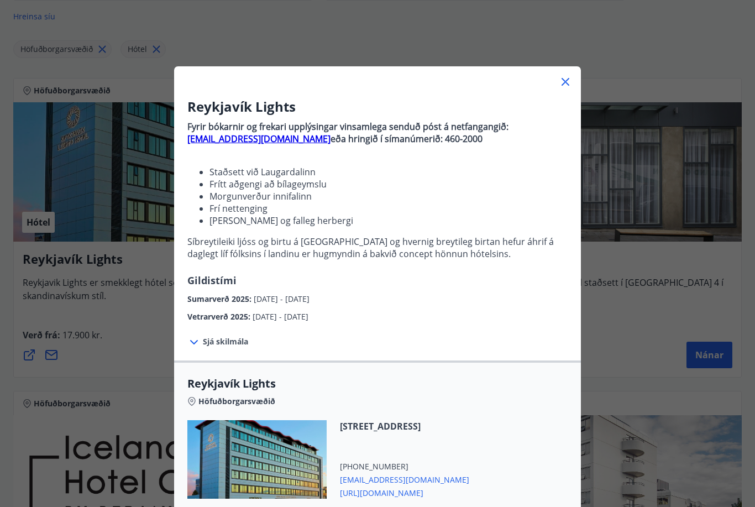
scroll to position [0, 0]
click at [562, 84] on icon at bounding box center [565, 81] width 13 height 13
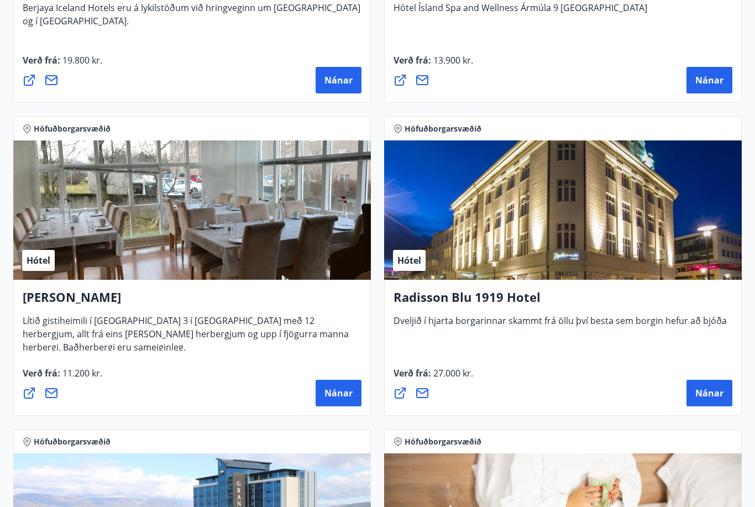
scroll to position [768, 0]
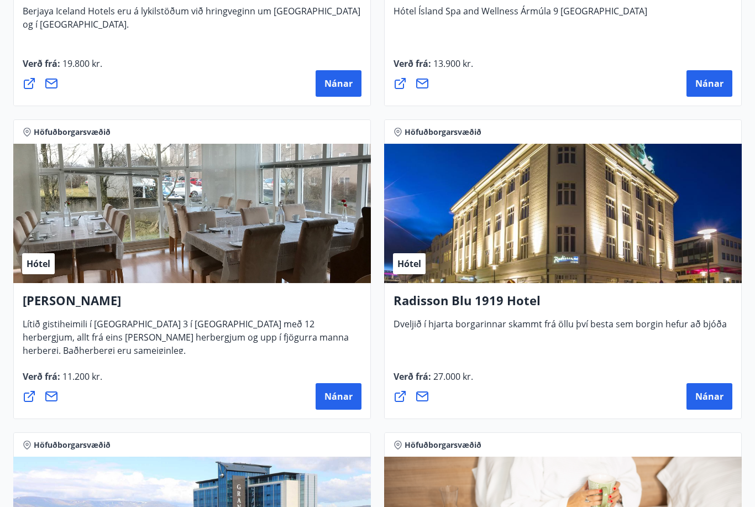
click at [332, 401] on span "Nánar" at bounding box center [339, 396] width 28 height 12
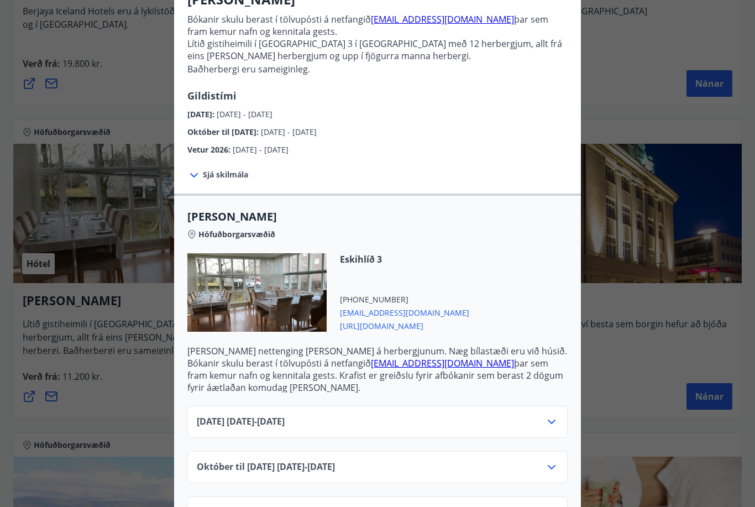
scroll to position [107, 0]
click at [522, 426] on div "[DATE] [DATE] - [DATE]" at bounding box center [378, 427] width 362 height 22
click at [549, 419] on icon at bounding box center [551, 422] width 13 height 13
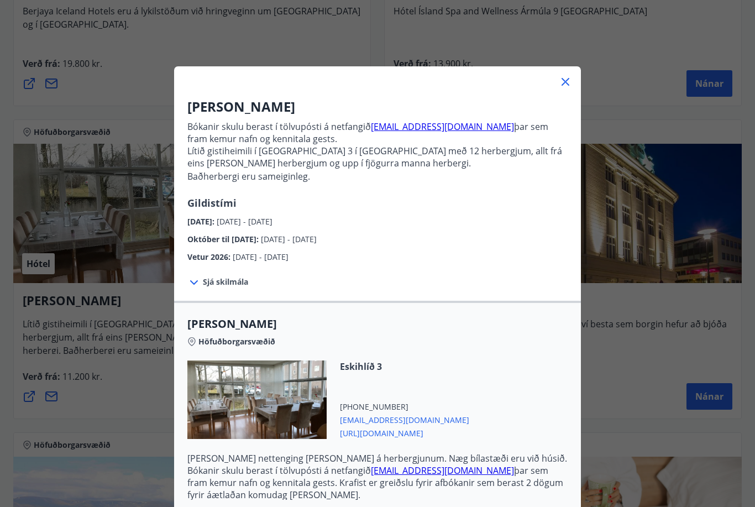
scroll to position [0, 0]
click at [568, 80] on icon at bounding box center [566, 82] width 8 height 8
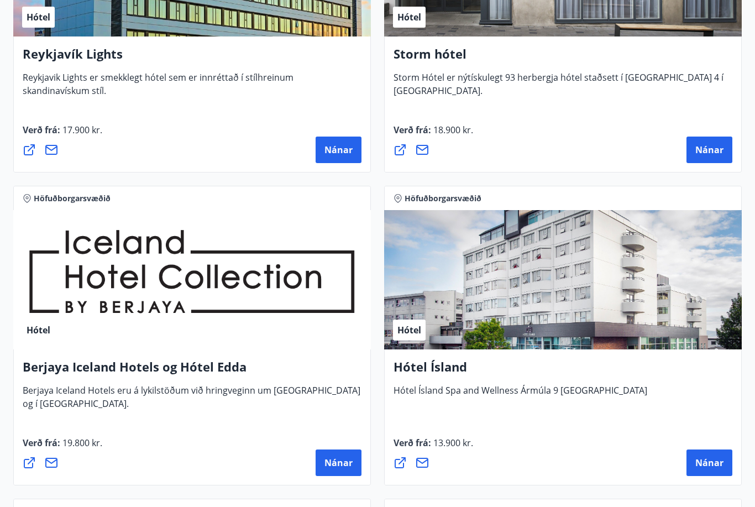
scroll to position [390, 0]
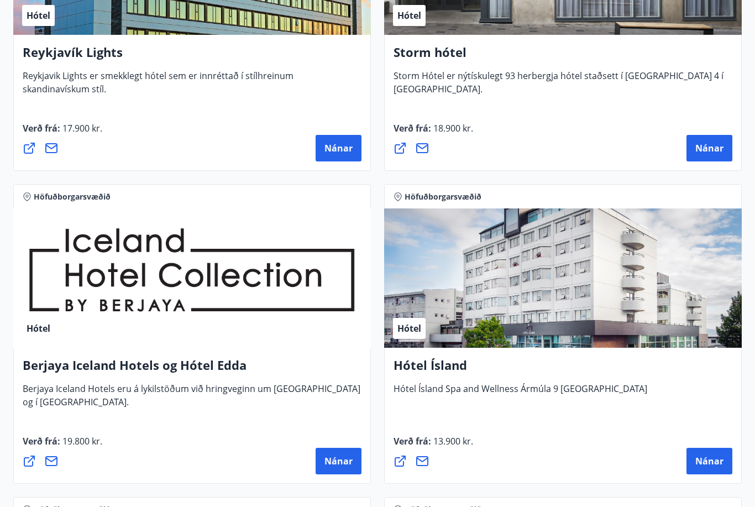
click at [715, 463] on span "Nánar" at bounding box center [709, 462] width 28 height 12
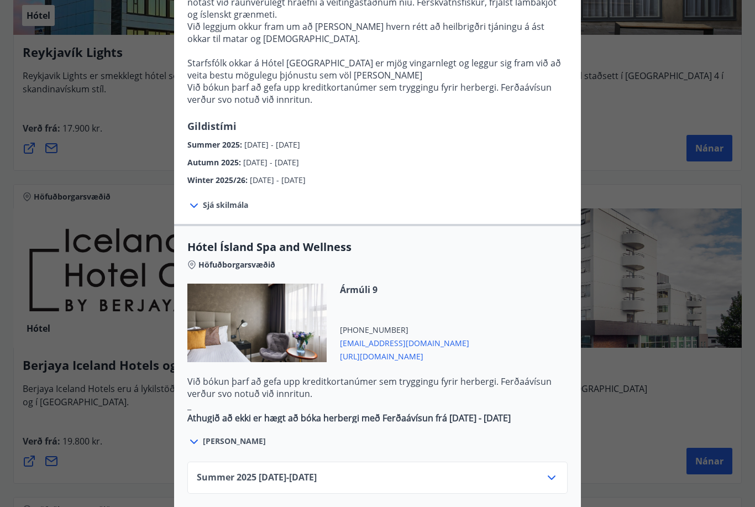
scroll to position [419, 0]
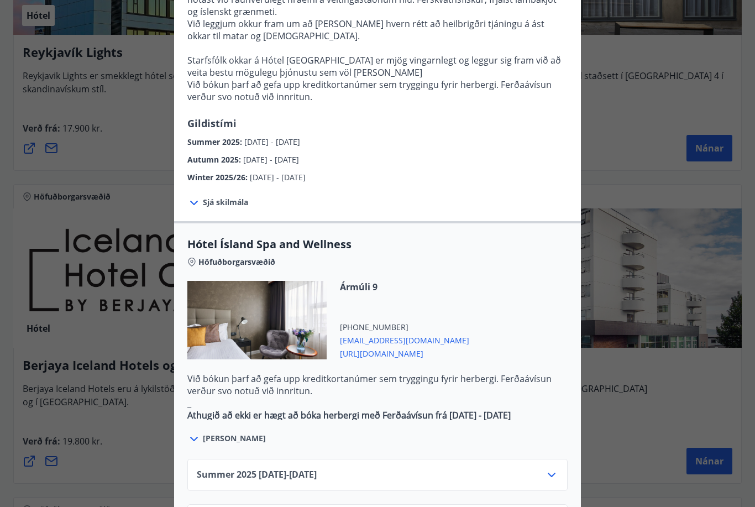
click at [656, 280] on div at bounding box center [377, 253] width 755 height 507
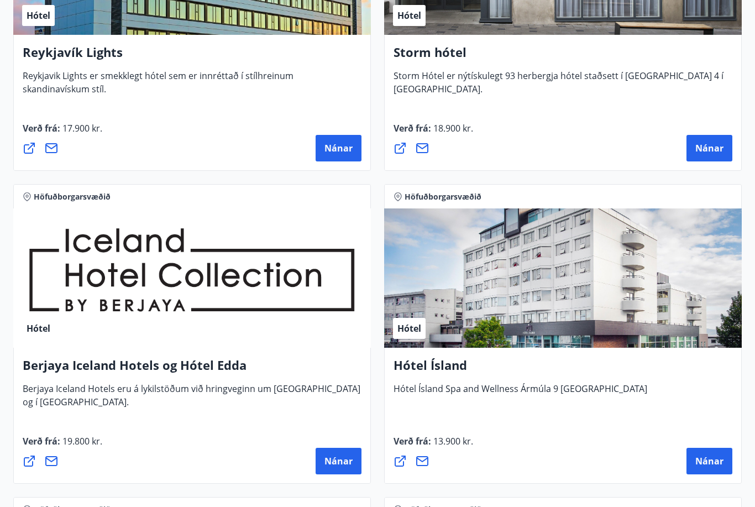
click at [713, 457] on span "Nánar" at bounding box center [709, 461] width 28 height 12
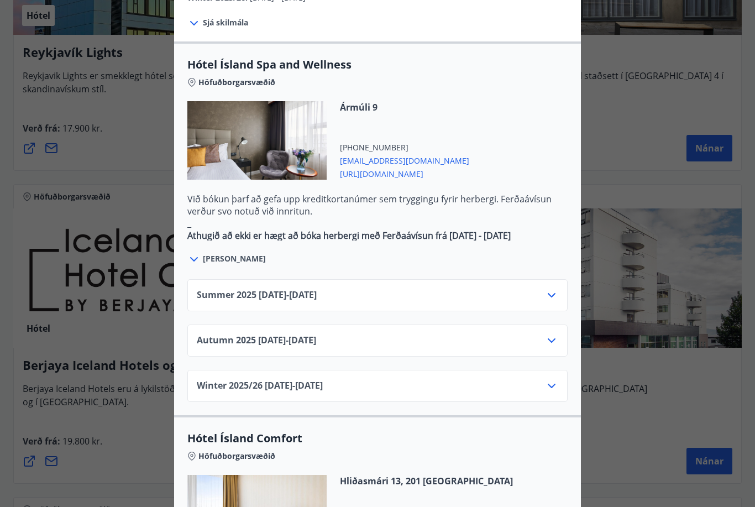
scroll to position [608, 0]
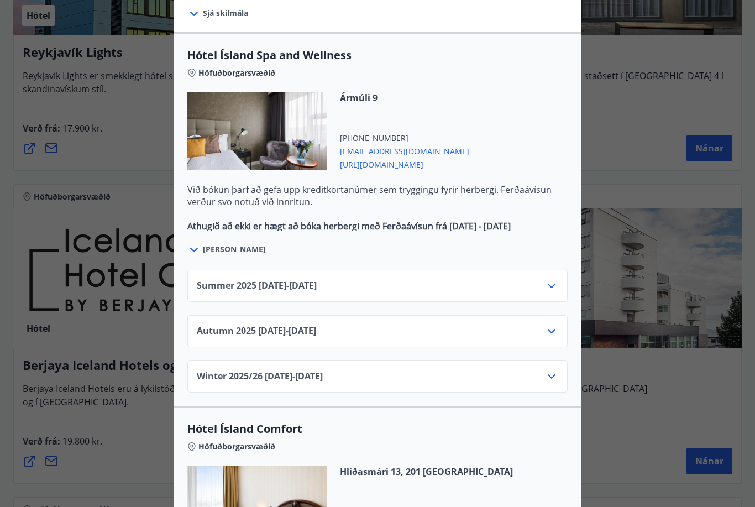
click at [551, 279] on icon at bounding box center [551, 285] width 13 height 13
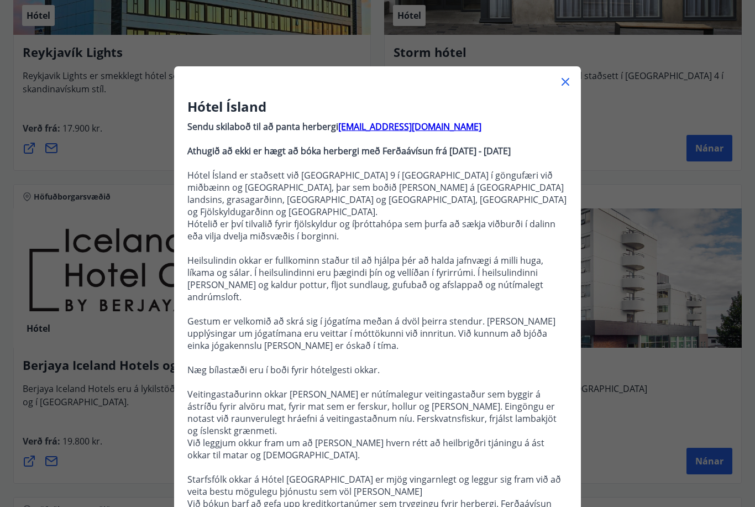
scroll to position [0, 0]
click at [582, 86] on div "Hótel Ísland Sendu skilaboð til að panta herbergi [EMAIL_ADDRESS][DOMAIN_NAME] …" at bounding box center [377, 253] width 755 height 507
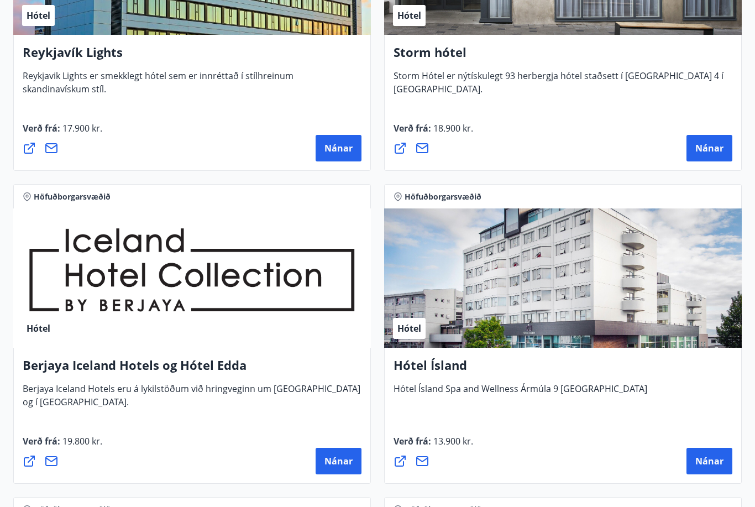
click at [581, 85] on div "Storm hótel Storm Hótel er nýtískulegt 93 herbergja hótel staðsett í [GEOGRAPHI…" at bounding box center [563, 103] width 358 height 136
click at [354, 469] on button "Nánar" at bounding box center [339, 461] width 46 height 27
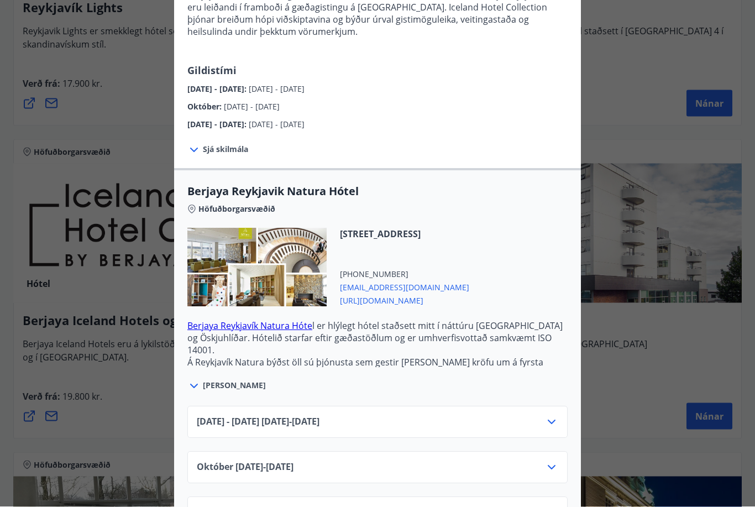
scroll to position [438, 0]
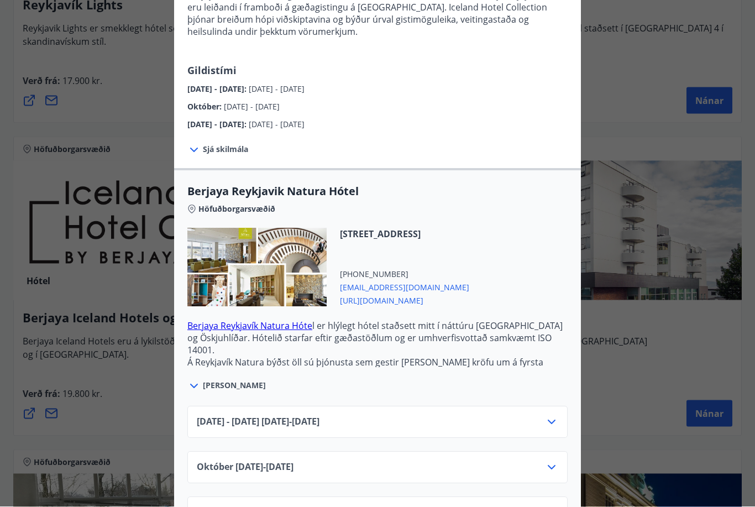
click at [464, 428] on div "[DATE] - [DATE] [DATE] - [DATE]" at bounding box center [378, 427] width 362 height 22
click at [558, 422] on icon at bounding box center [551, 422] width 13 height 13
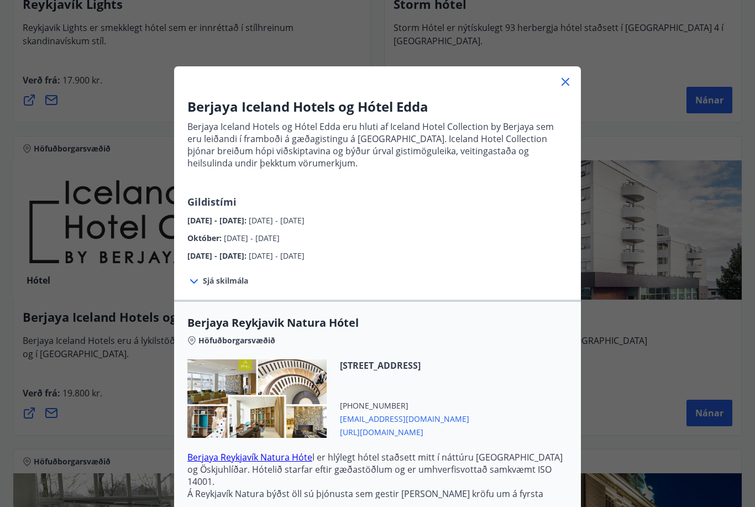
scroll to position [0, 0]
click at [561, 86] on icon at bounding box center [565, 81] width 13 height 13
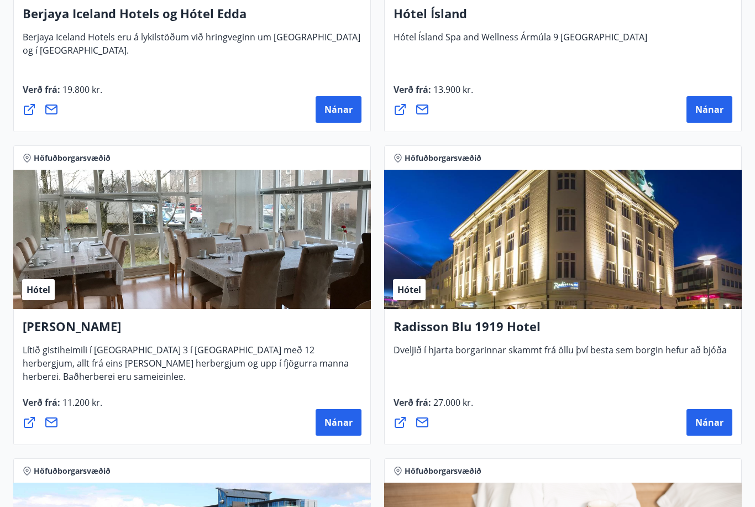
scroll to position [750, 0]
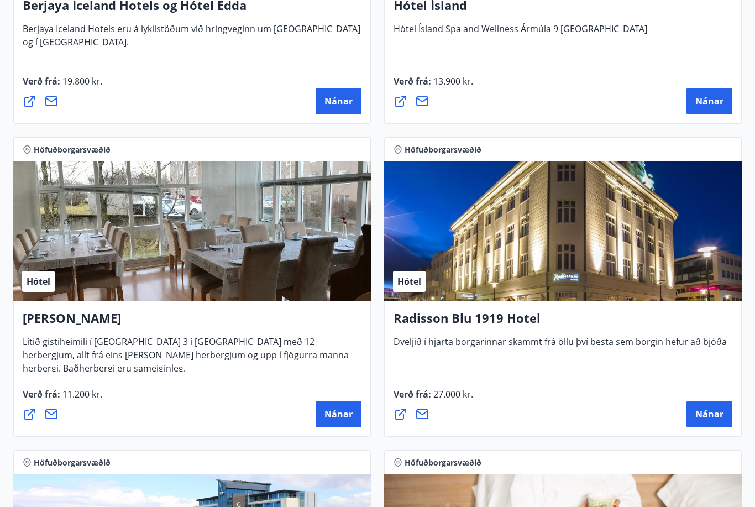
click at [338, 101] on button "Nánar" at bounding box center [339, 101] width 46 height 27
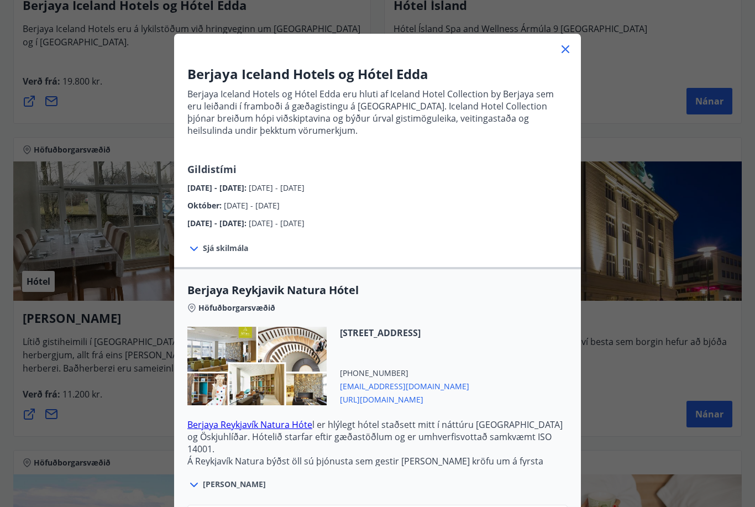
scroll to position [34, 0]
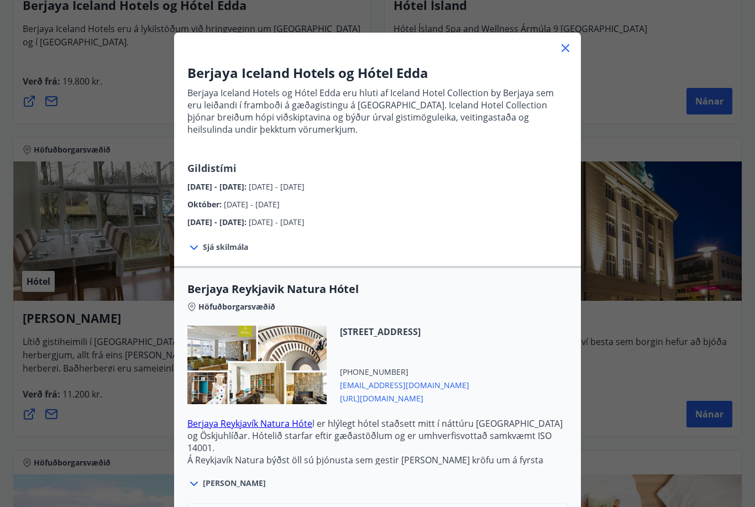
click at [559, 50] on icon at bounding box center [565, 47] width 13 height 13
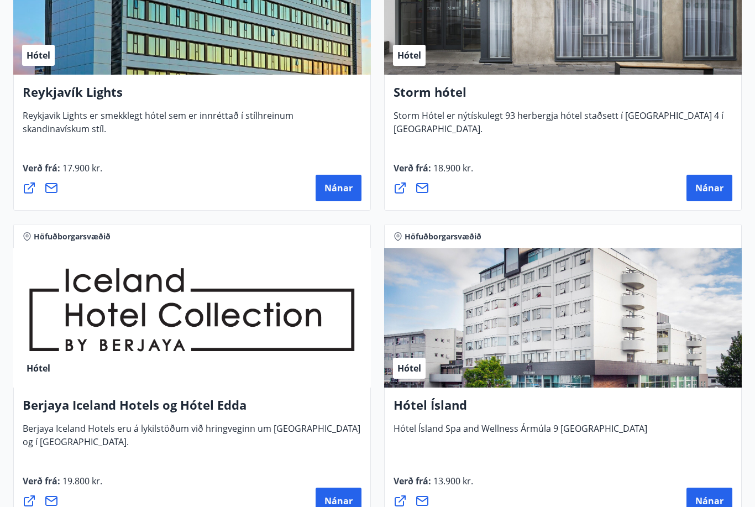
scroll to position [284, 0]
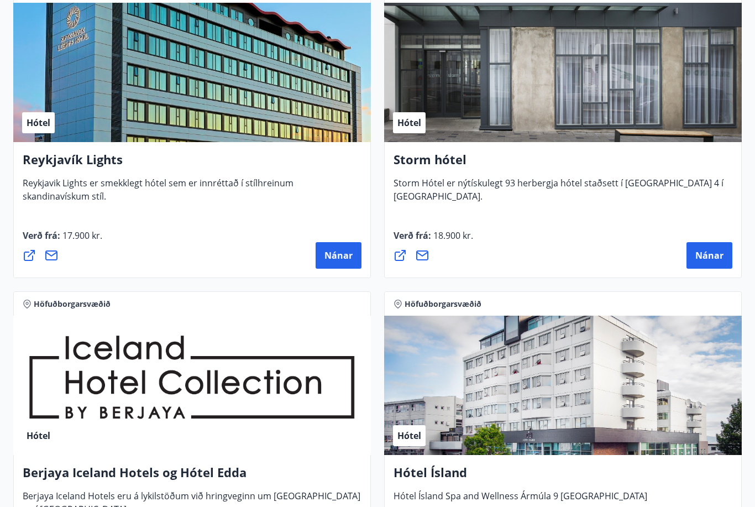
click at [347, 252] on span "Nánar" at bounding box center [339, 255] width 28 height 12
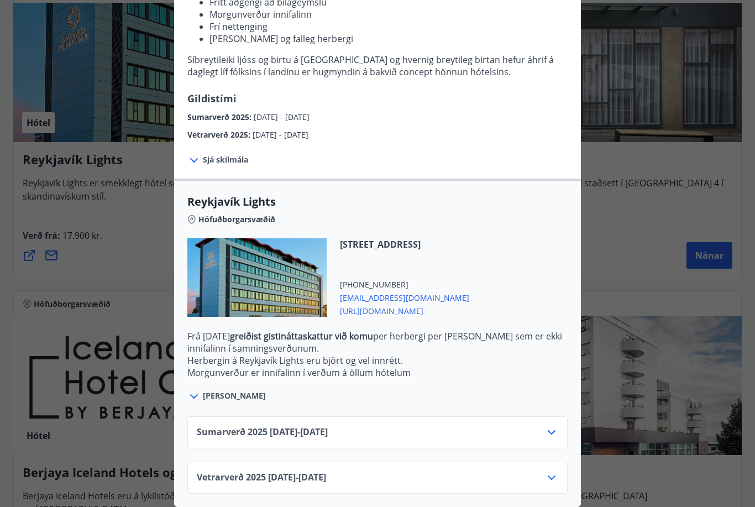
scroll to position [182, 0]
click at [532, 436] on div "Sumarverð [PHONE_NUMBER][DATE] - [DATE]" at bounding box center [378, 437] width 362 height 22
click at [552, 438] on icon at bounding box center [551, 432] width 13 height 13
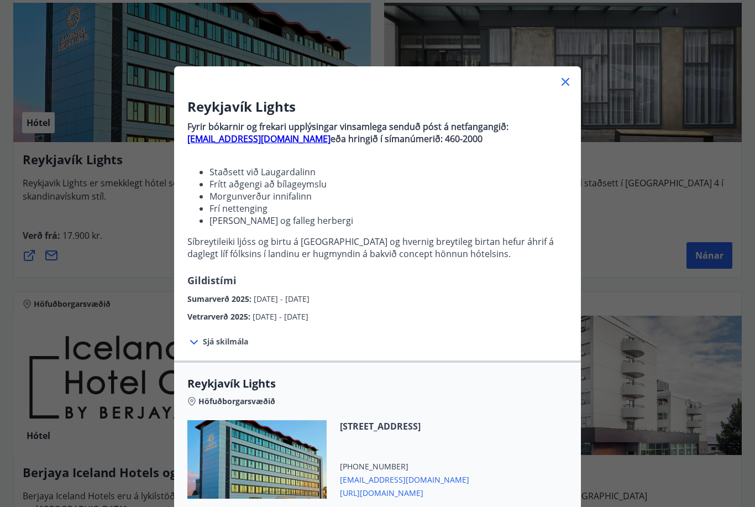
scroll to position [0, 0]
click at [582, 73] on div "Reykjavík Lights Fyrir bókarnir og frekari upplýsingar vinsamlega senduð póst á…" at bounding box center [377, 253] width 755 height 507
click at [338, 255] on button "Nánar" at bounding box center [339, 255] width 46 height 27
click at [570, 80] on icon at bounding box center [565, 81] width 13 height 13
click at [338, 255] on button "Nánar" at bounding box center [339, 255] width 46 height 27
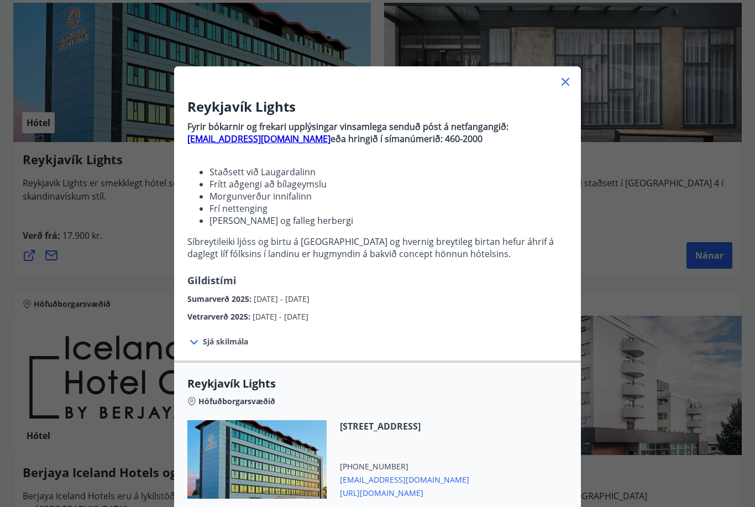
click at [553, 96] on div "Reykjavík Lights Fyrir bókarnir og frekari upplýsingar vinsamlega senduð póst á…" at bounding box center [377, 388] width 407 height 600
click at [570, 88] on icon at bounding box center [565, 81] width 13 height 13
click at [338, 255] on button "Nánar" at bounding box center [339, 255] width 46 height 27
click at [570, 80] on icon at bounding box center [565, 81] width 13 height 13
click at [338, 255] on button "Nánar" at bounding box center [339, 255] width 46 height 27
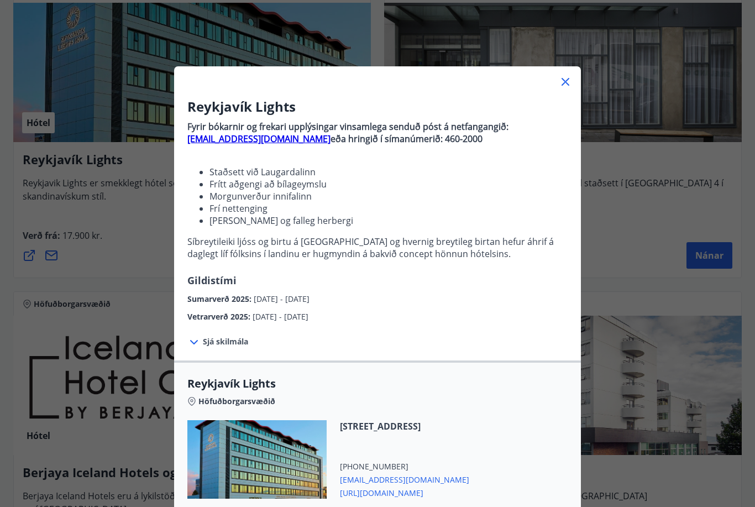
click at [572, 84] on icon at bounding box center [565, 81] width 13 height 13
click at [338, 255] on button "Nánar" at bounding box center [339, 255] width 46 height 27
click at [564, 87] on icon at bounding box center [565, 81] width 13 height 13
click at [338, 255] on button "Nánar" at bounding box center [339, 255] width 46 height 27
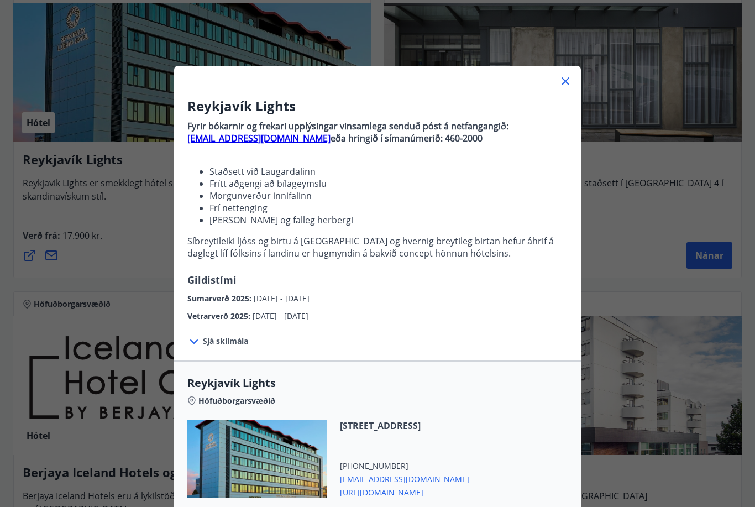
click at [563, 71] on div at bounding box center [377, 77] width 407 height 22
click at [562, 87] on icon at bounding box center [565, 81] width 13 height 13
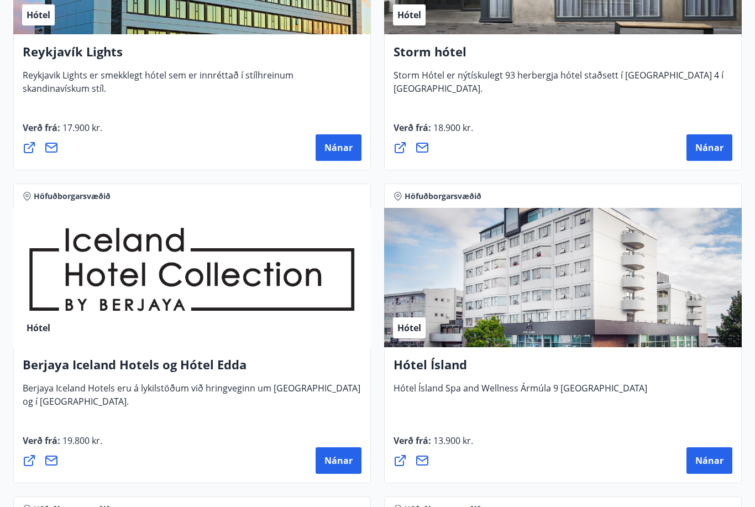
scroll to position [395, 0]
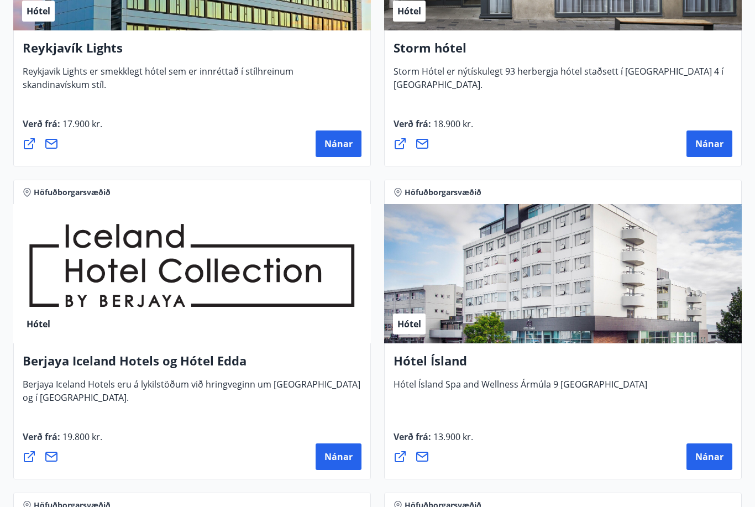
click at [708, 466] on button "Nánar" at bounding box center [710, 457] width 46 height 27
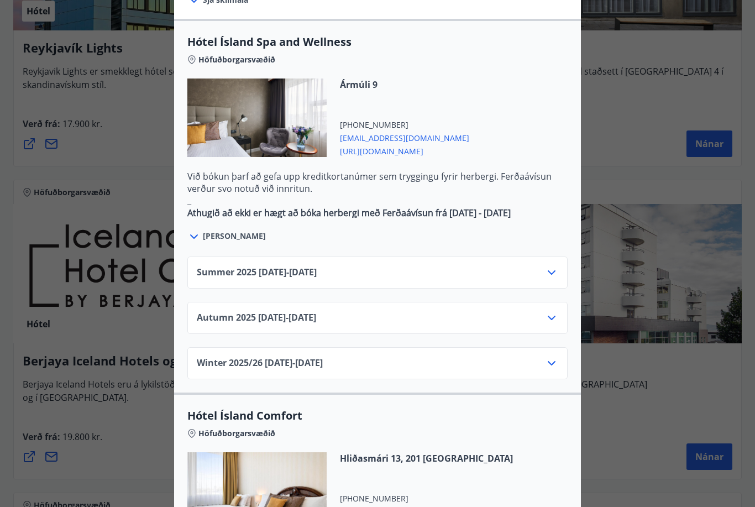
scroll to position [622, 0]
click at [542, 265] on div "Summer [PHONE_NUMBER][DATE] - [DATE]" at bounding box center [378, 276] width 362 height 22
click at [551, 265] on icon at bounding box center [551, 271] width 13 height 13
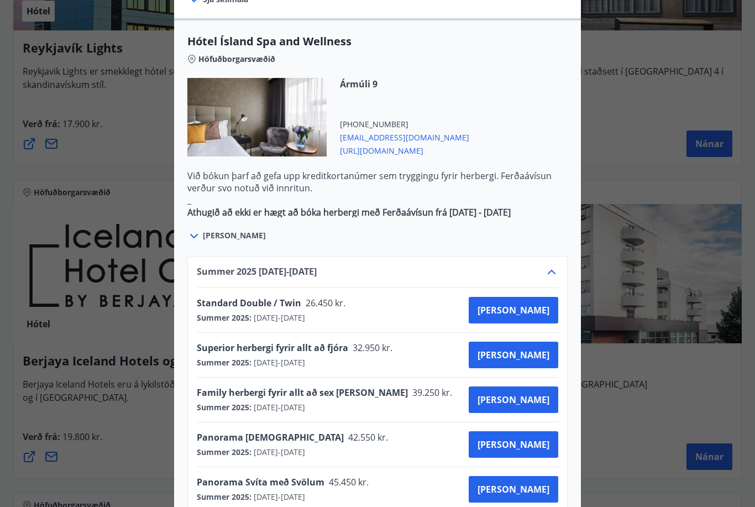
click at [555, 265] on icon at bounding box center [551, 271] width 13 height 13
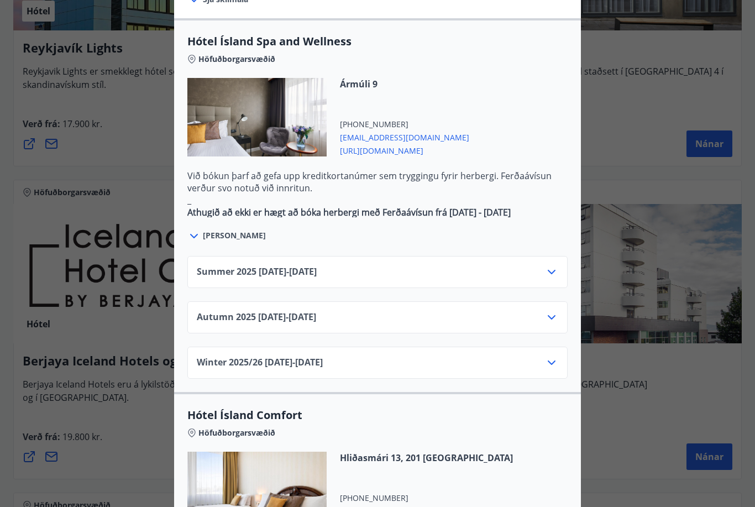
click at [198, 194] on p "_" at bounding box center [377, 200] width 380 height 12
click at [215, 230] on span "[PERSON_NAME]" at bounding box center [234, 235] width 63 height 11
click at [201, 228] on div at bounding box center [194, 235] width 15 height 14
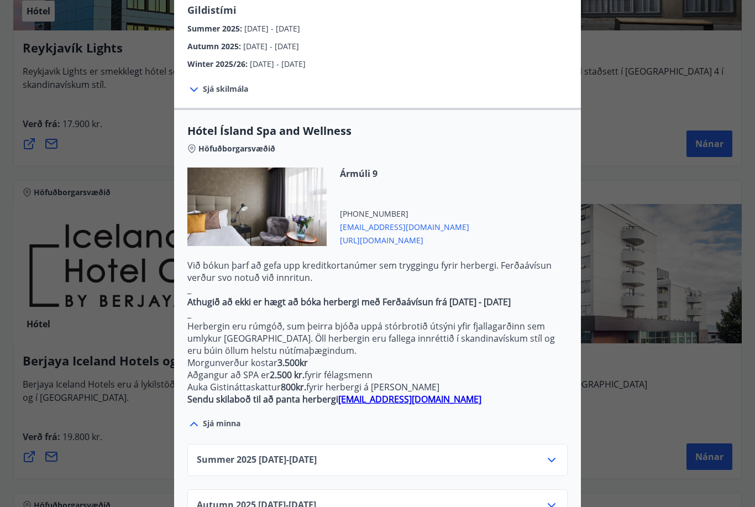
scroll to position [532, 0]
click at [623, 290] on div at bounding box center [377, 253] width 755 height 507
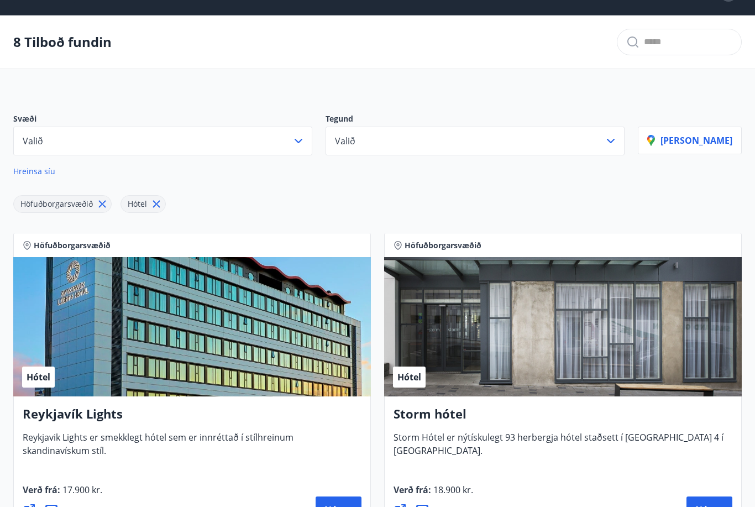
scroll to position [0, 0]
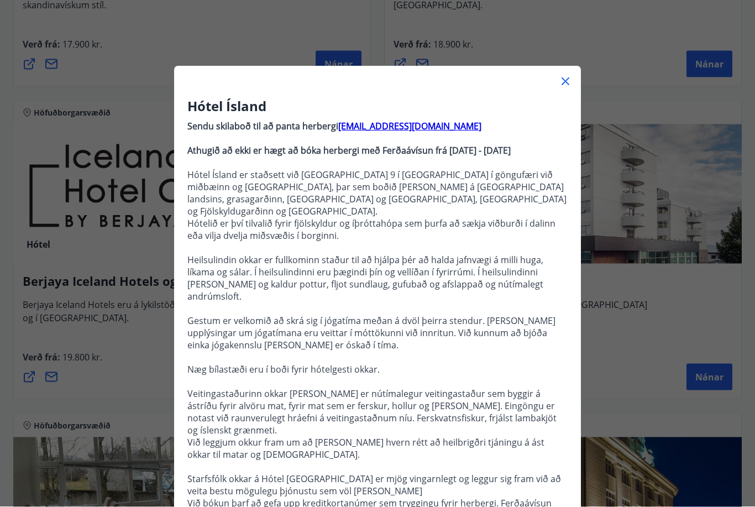
scroll to position [476, 0]
click at [569, 79] on icon at bounding box center [566, 82] width 8 height 8
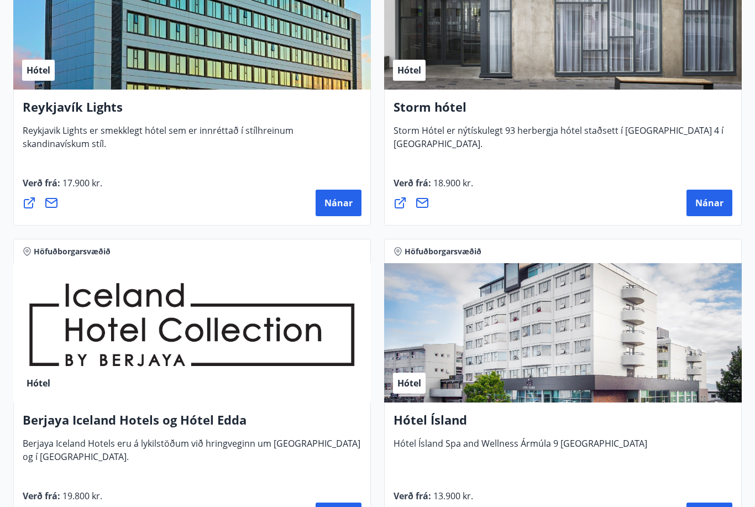
scroll to position [336, 0]
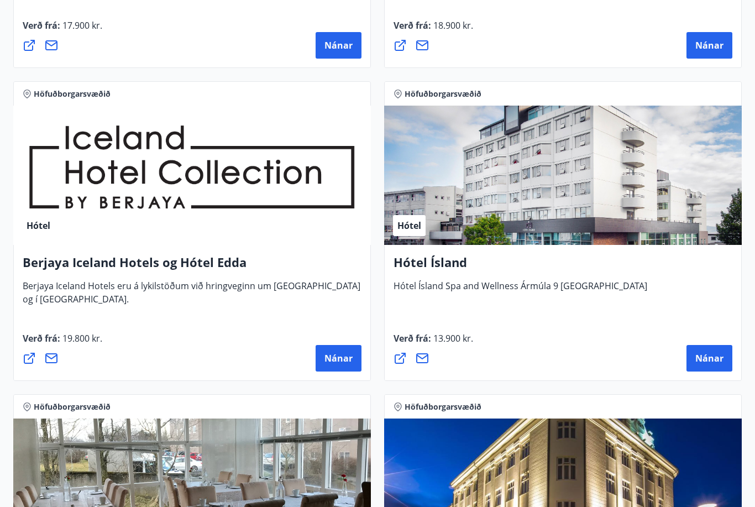
scroll to position [484, 0]
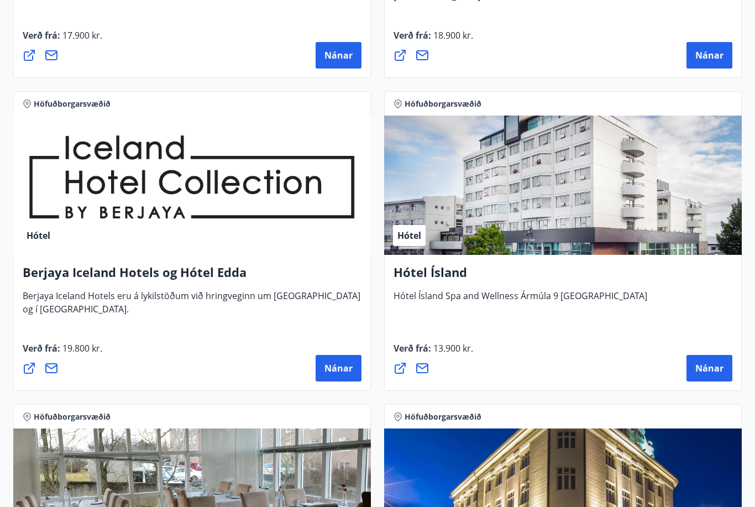
click at [709, 364] on span "Nánar" at bounding box center [709, 368] width 28 height 12
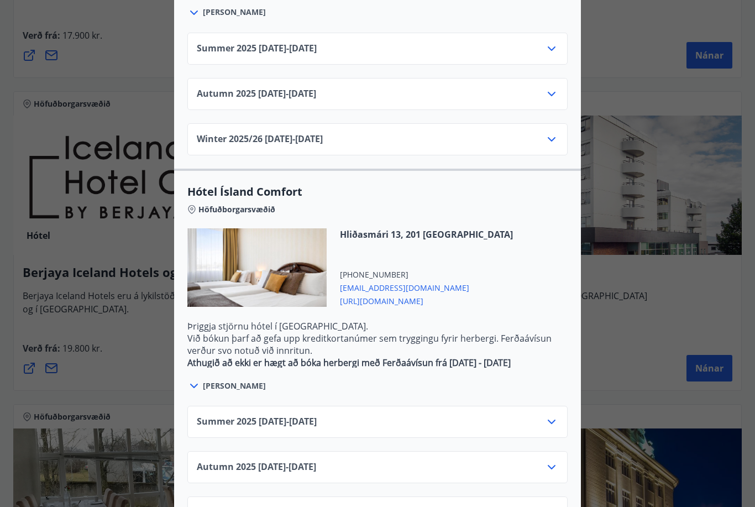
scroll to position [844, 0]
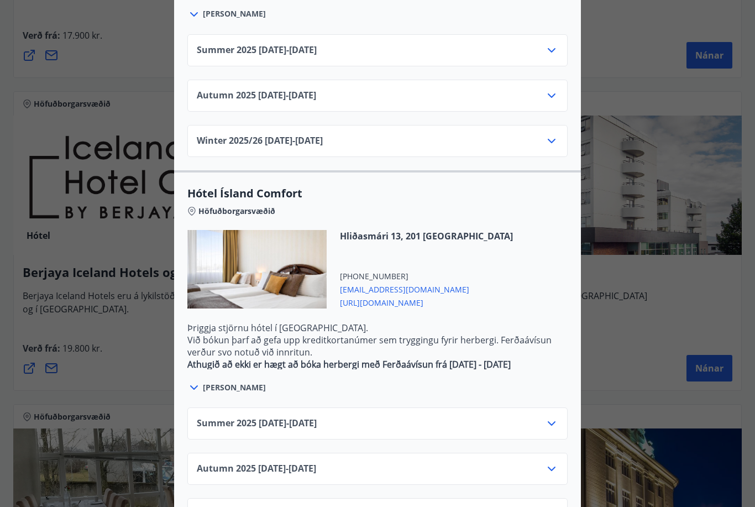
click at [545, 417] on icon at bounding box center [551, 423] width 13 height 13
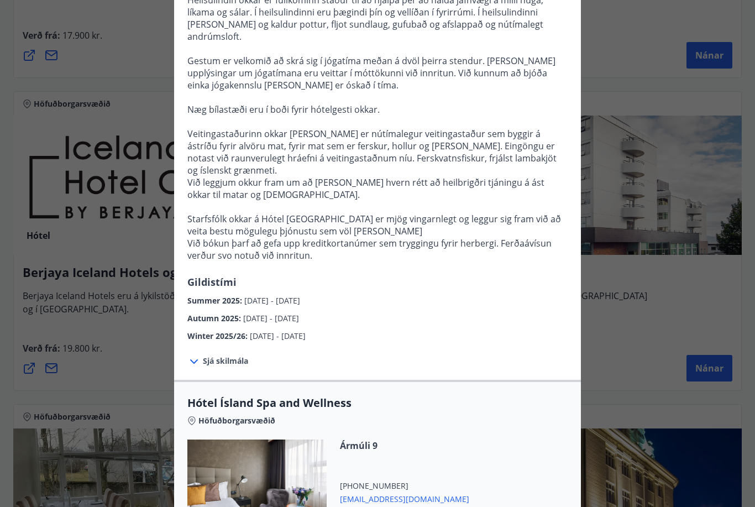
scroll to position [255, 0]
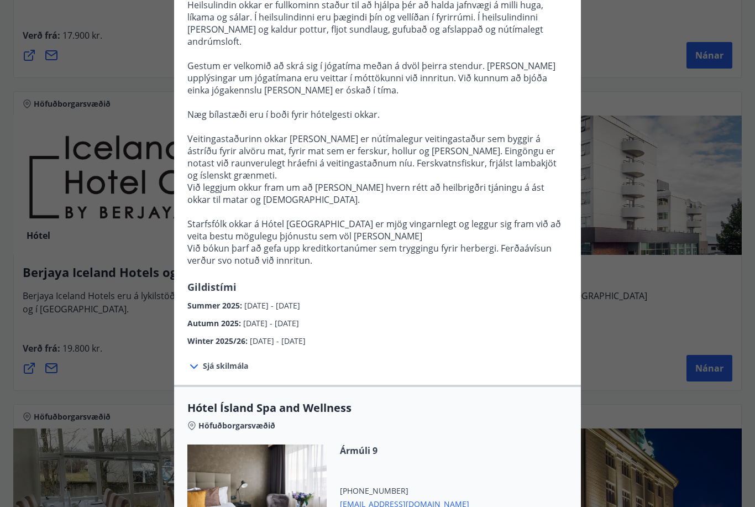
click at [232, 360] on span "Sjá skilmála" at bounding box center [225, 365] width 45 height 11
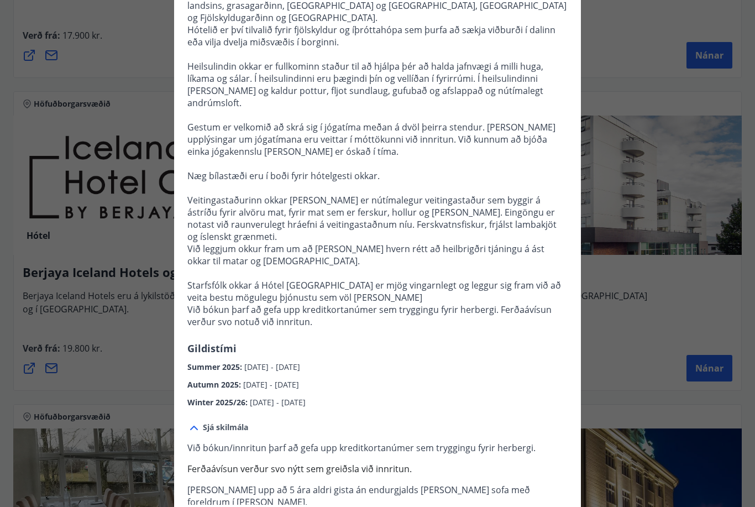
scroll to position [193, 0]
click at [217, 362] on span "Summer 2025 :" at bounding box center [215, 367] width 57 height 11
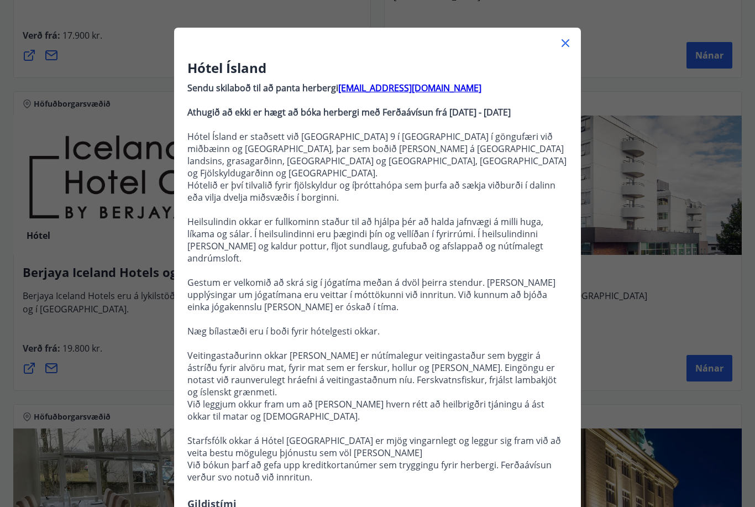
scroll to position [53, 0]
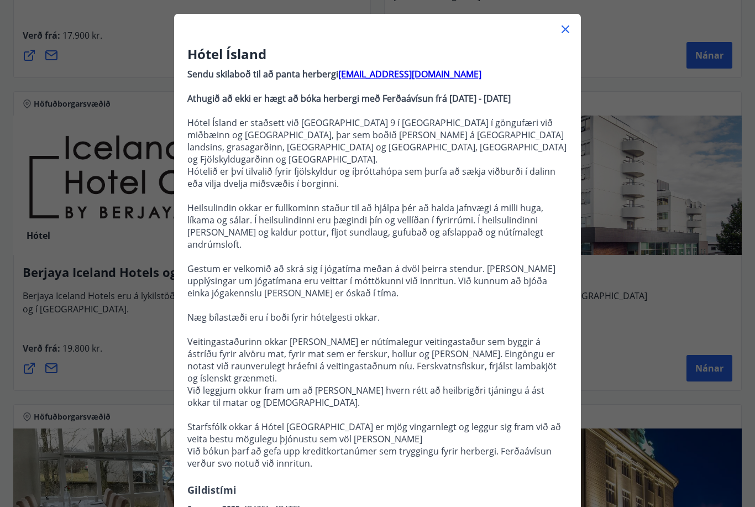
click at [562, 36] on div at bounding box center [377, 25] width 407 height 22
click at [580, 32] on div at bounding box center [377, 25] width 407 height 22
click at [580, 31] on div at bounding box center [377, 25] width 407 height 22
click at [562, 30] on icon at bounding box center [565, 29] width 13 height 13
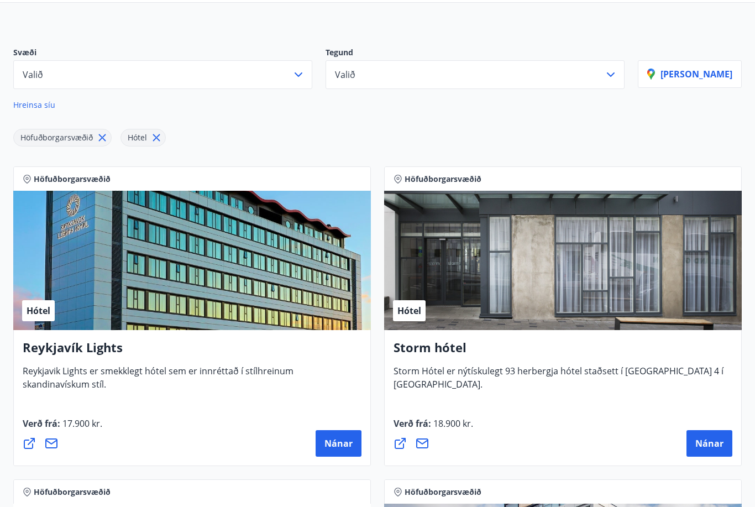
scroll to position [0, 0]
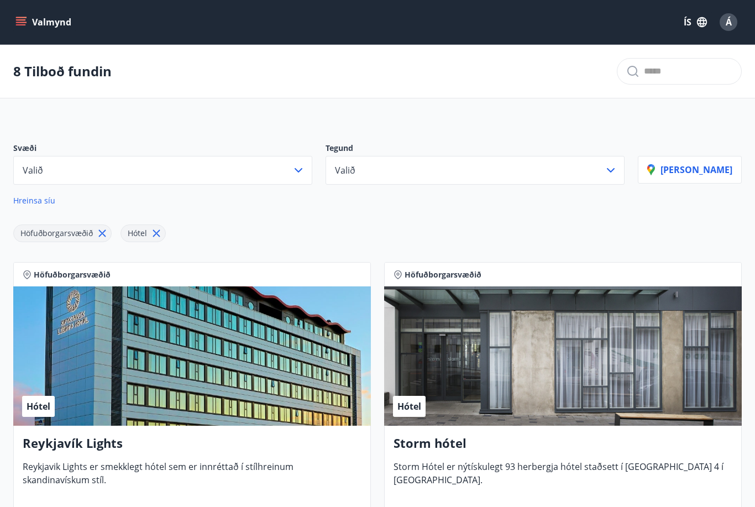
click at [728, 28] on div "Á" at bounding box center [729, 22] width 18 height 18
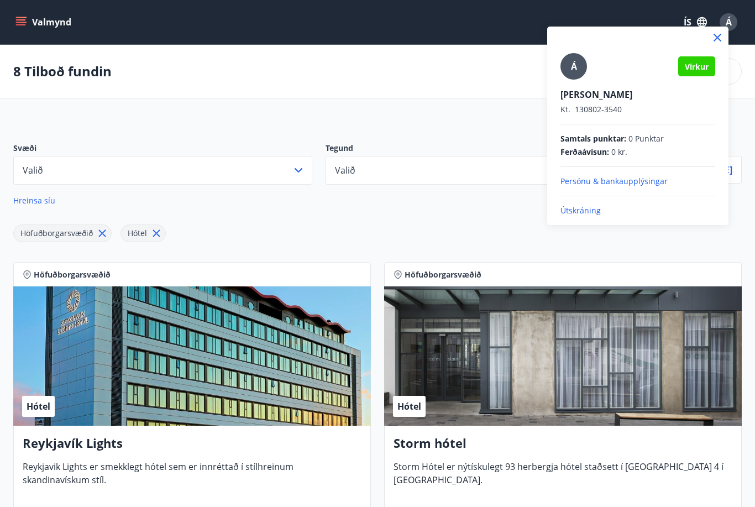
click at [599, 211] on p "Útskráning" at bounding box center [638, 210] width 155 height 11
